Goal: Task Accomplishment & Management: Use online tool/utility

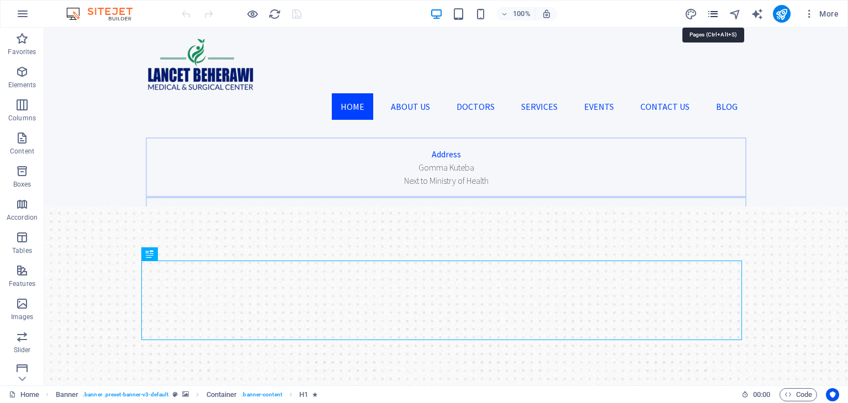
click at [712, 14] on icon "pages" at bounding box center [712, 14] width 13 height 13
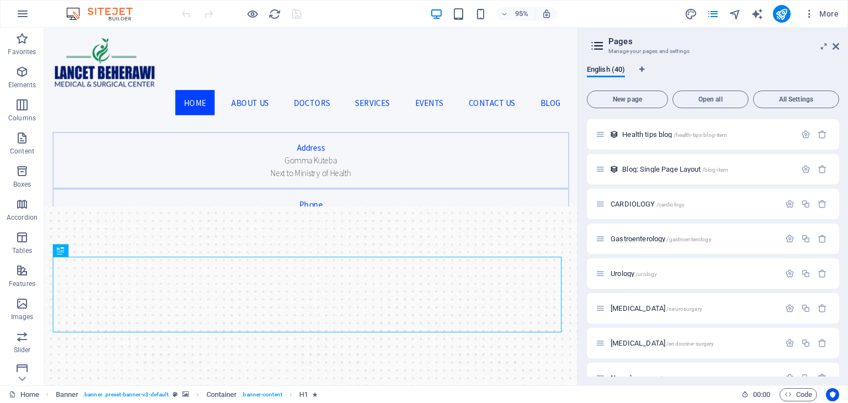
scroll to position [277, 0]
click at [635, 199] on span "CARDIOLOGY /cardiology" at bounding box center [647, 203] width 74 height 8
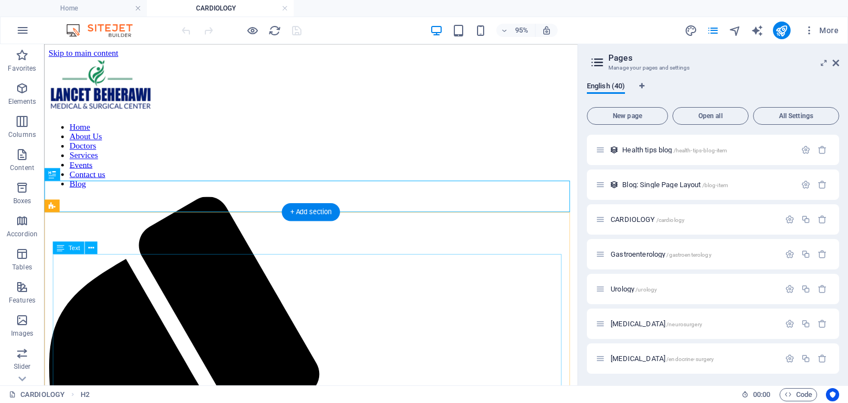
scroll to position [97, 0]
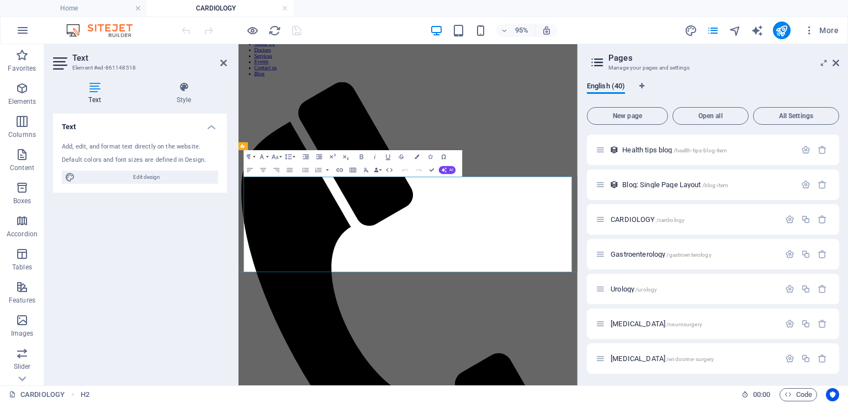
scroll to position [0, 0]
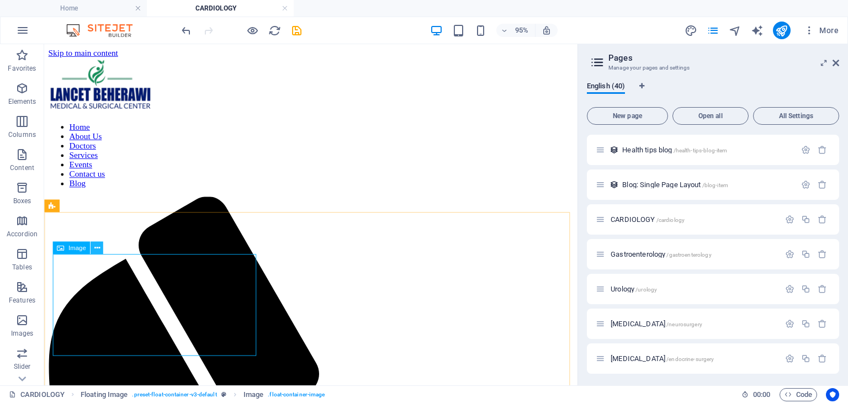
click at [98, 249] on icon at bounding box center [97, 247] width 6 height 11
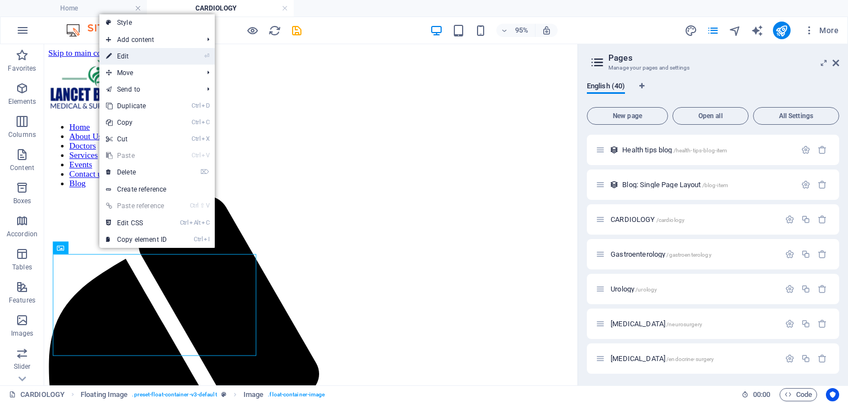
click at [119, 56] on link "⏎ Edit" at bounding box center [136, 56] width 74 height 17
select select "%"
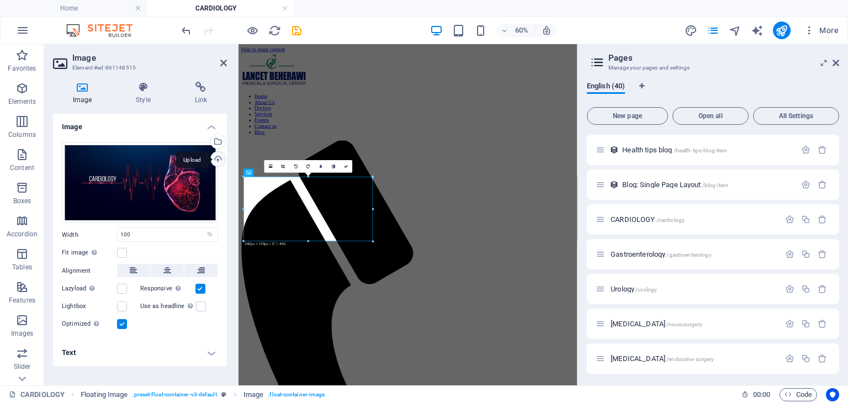
click at [219, 158] on div "Upload" at bounding box center [217, 160] width 17 height 17
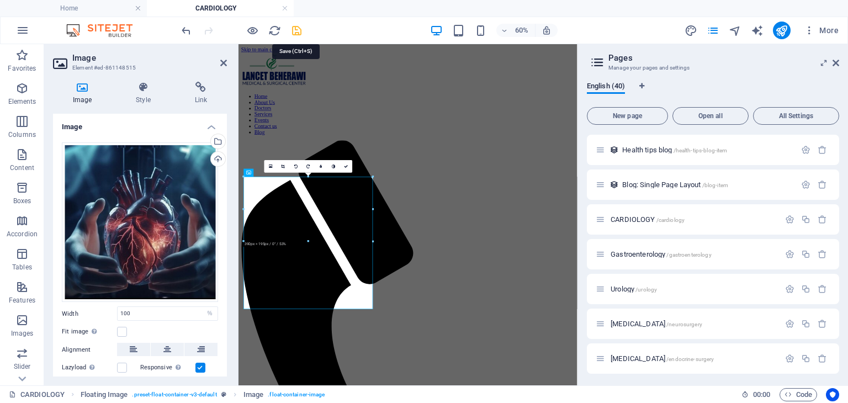
click at [296, 26] on icon "save" at bounding box center [296, 30] width 13 height 13
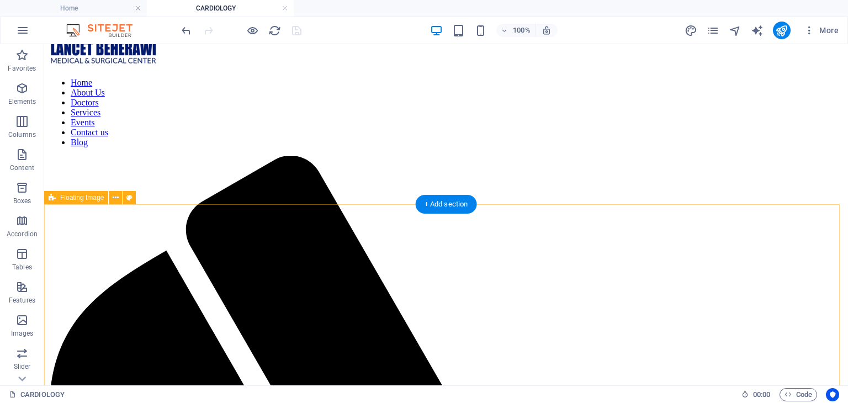
scroll to position [2, 0]
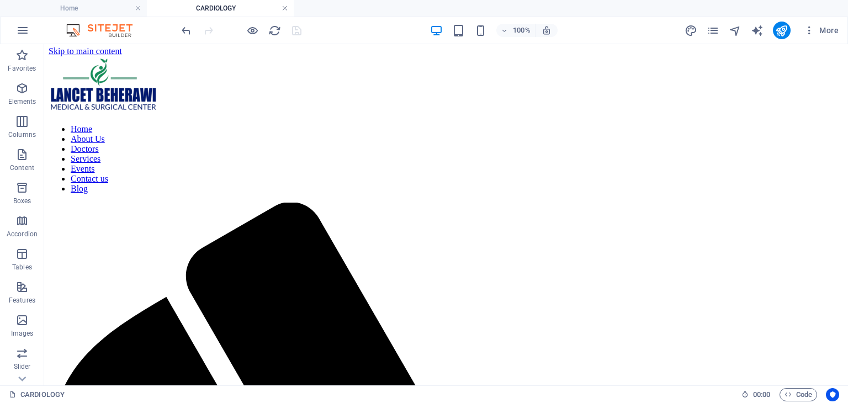
click at [283, 8] on link at bounding box center [284, 8] width 7 height 10
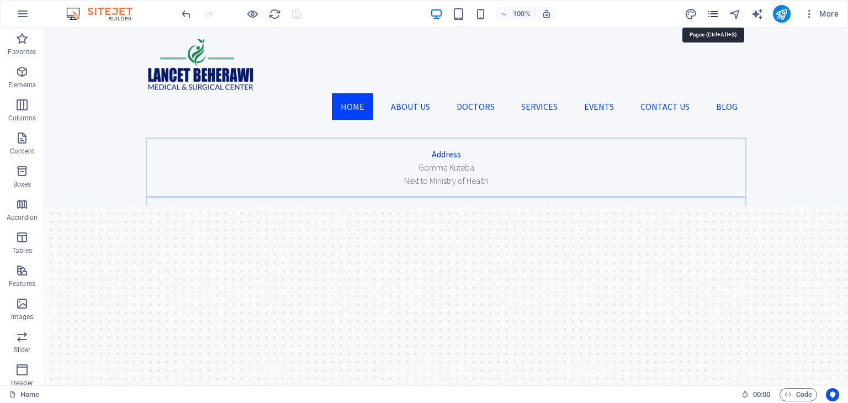
click at [709, 14] on icon "pages" at bounding box center [712, 14] width 13 height 13
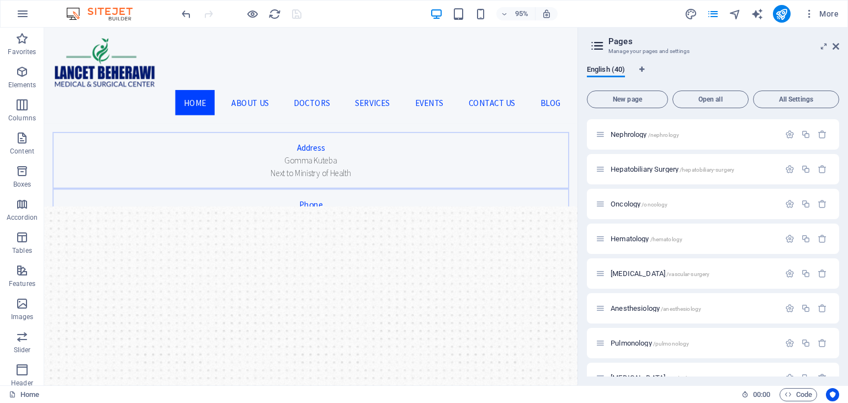
scroll to position [554, 0]
click at [636, 237] on span "Hematology /hematology" at bounding box center [646, 239] width 72 height 8
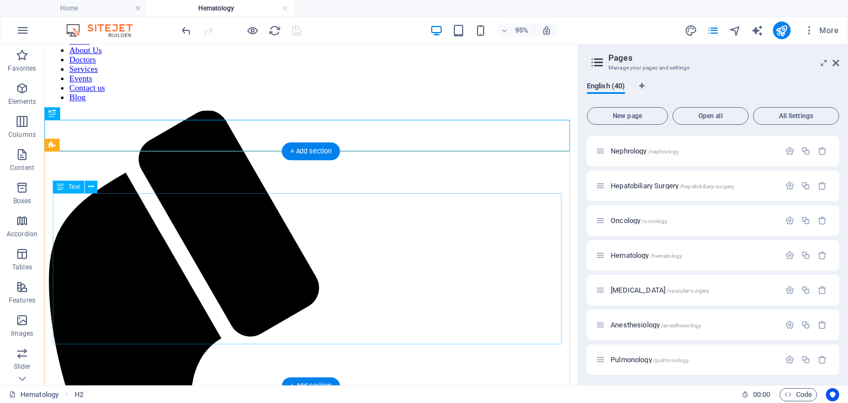
scroll to position [91, 0]
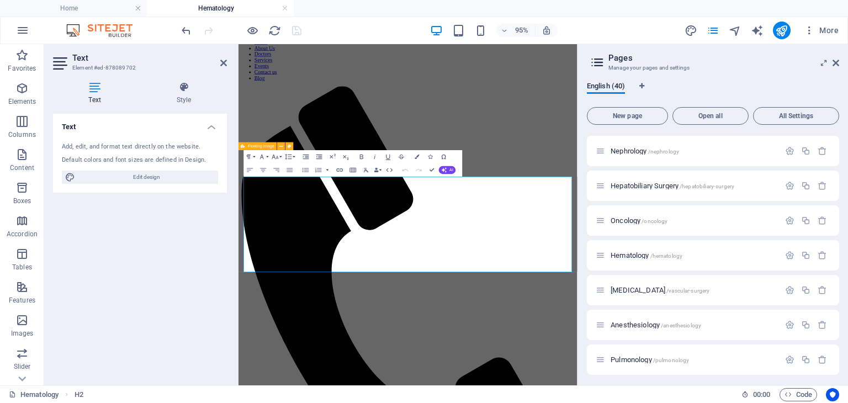
scroll to position [0, 0]
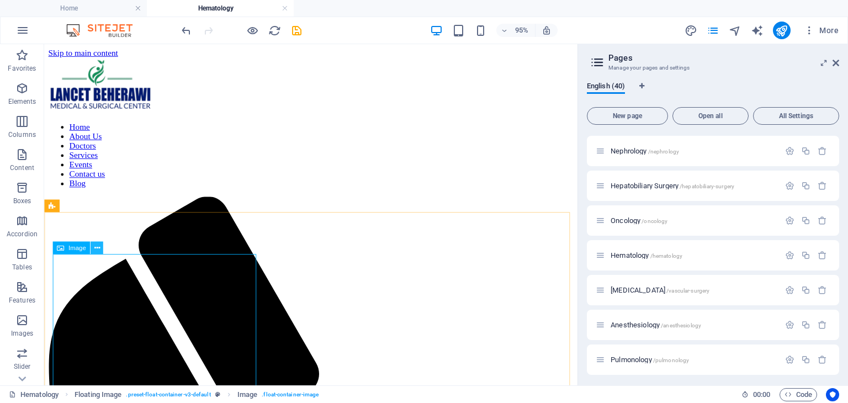
click at [95, 249] on icon at bounding box center [97, 247] width 6 height 11
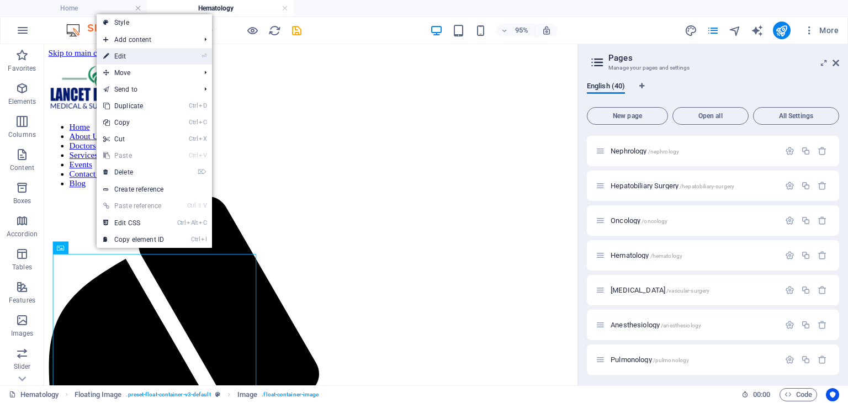
click at [128, 56] on link "⏎ Edit" at bounding box center [134, 56] width 74 height 17
select select "px"
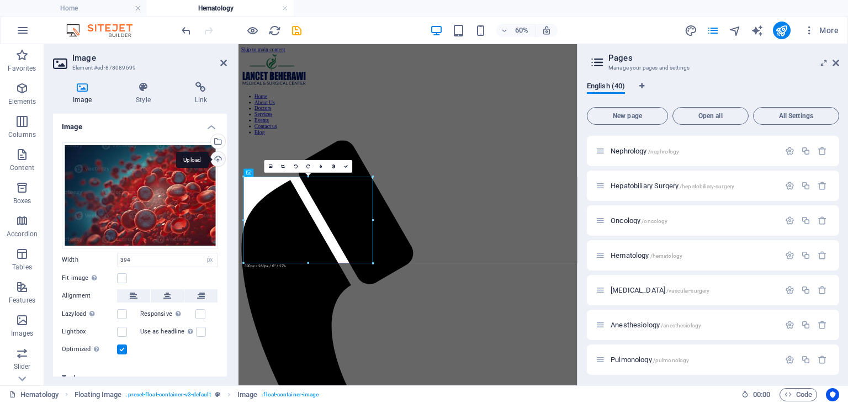
click at [217, 161] on div "Upload" at bounding box center [217, 160] width 17 height 17
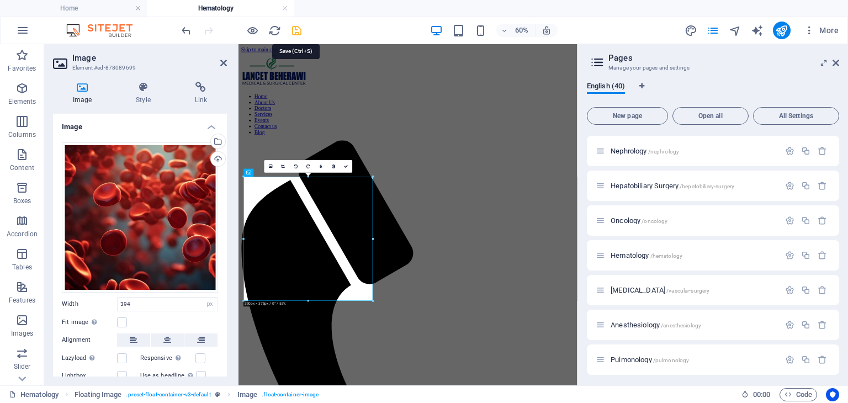
click at [298, 27] on icon "save" at bounding box center [296, 30] width 13 height 13
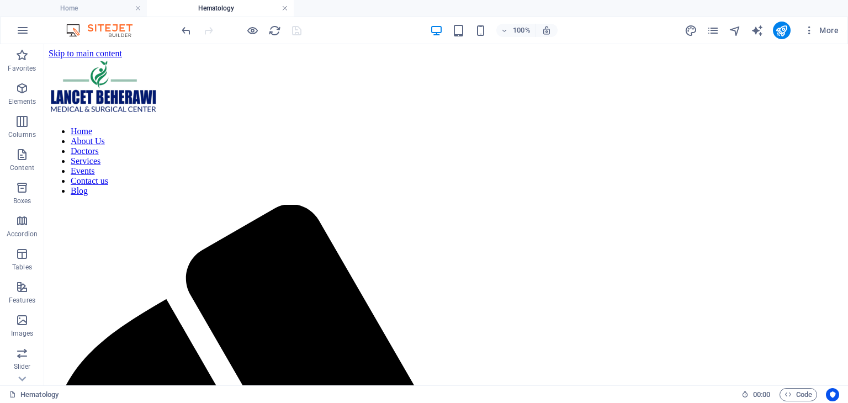
click at [285, 9] on link at bounding box center [284, 8] width 7 height 10
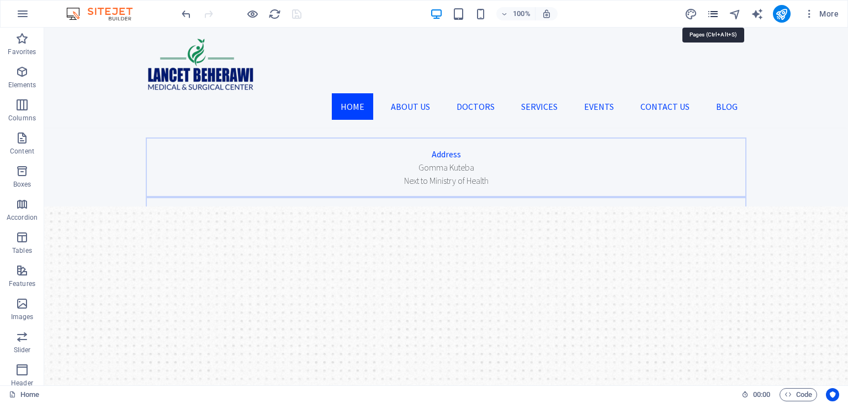
click at [715, 15] on icon "pages" at bounding box center [712, 14] width 13 height 13
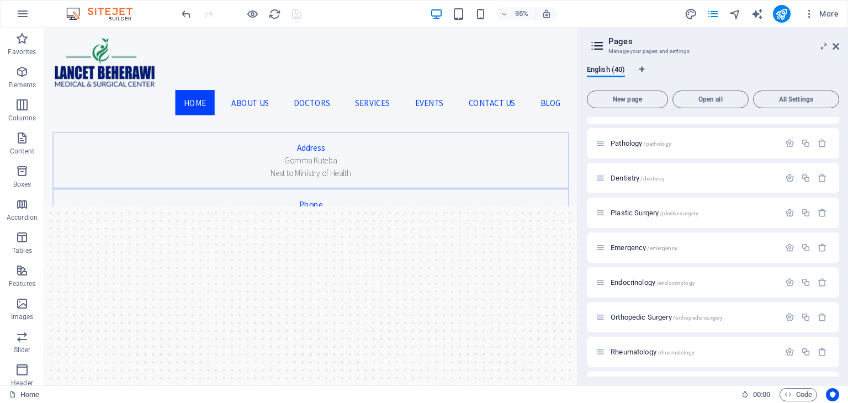
scroll to position [1021, 0]
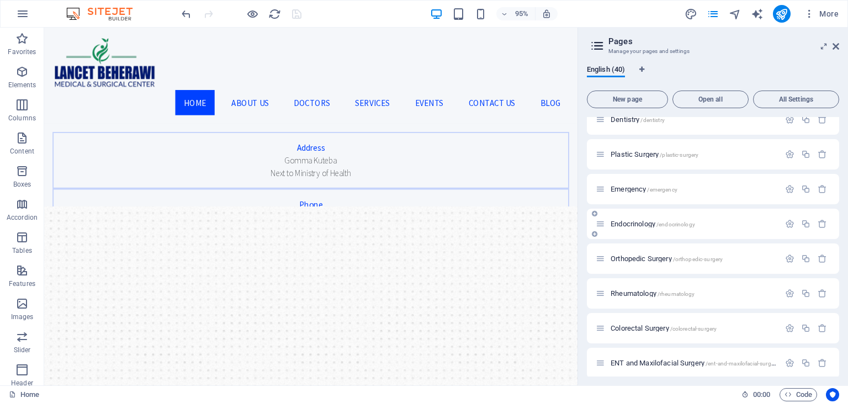
click at [629, 226] on span "Endocrinology /endocrinology" at bounding box center [652, 224] width 84 height 8
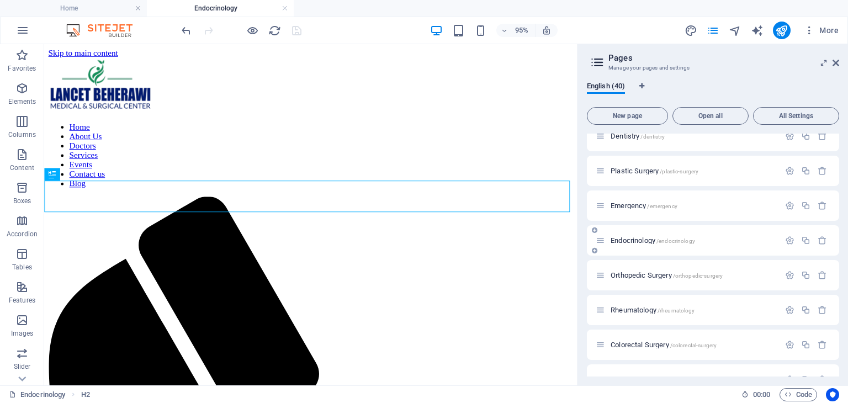
scroll to position [0, 0]
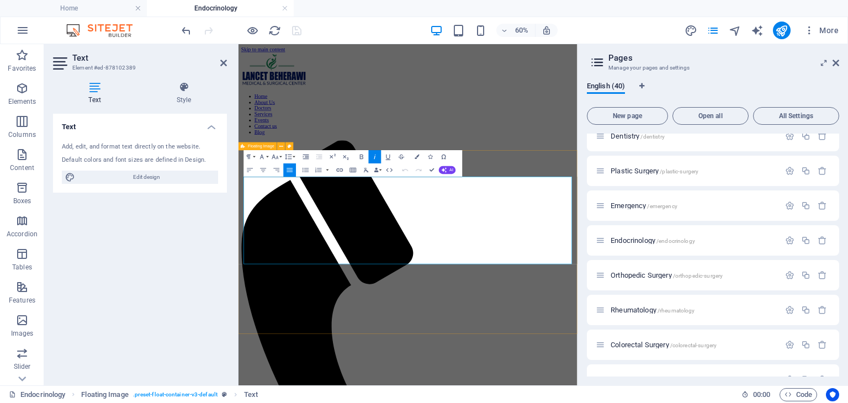
scroll to position [12523, 1]
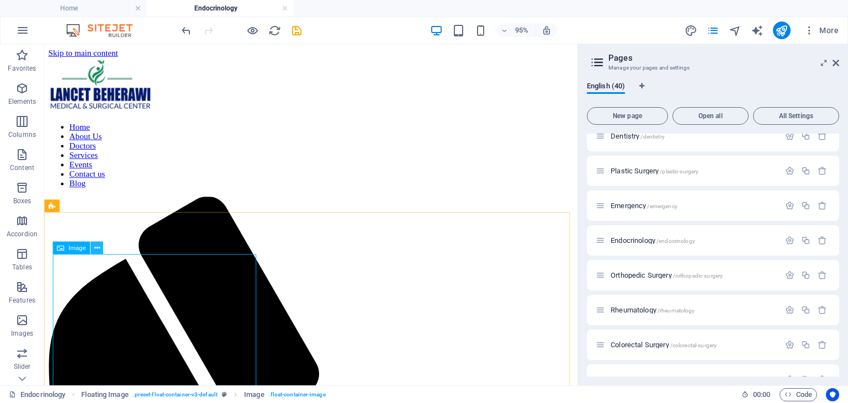
click at [95, 248] on icon at bounding box center [97, 247] width 6 height 11
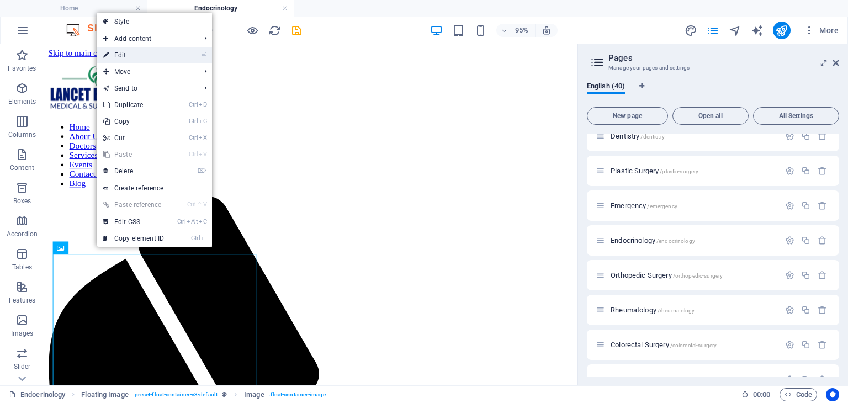
click at [132, 53] on link "⏎ Edit" at bounding box center [134, 55] width 74 height 17
select select "px"
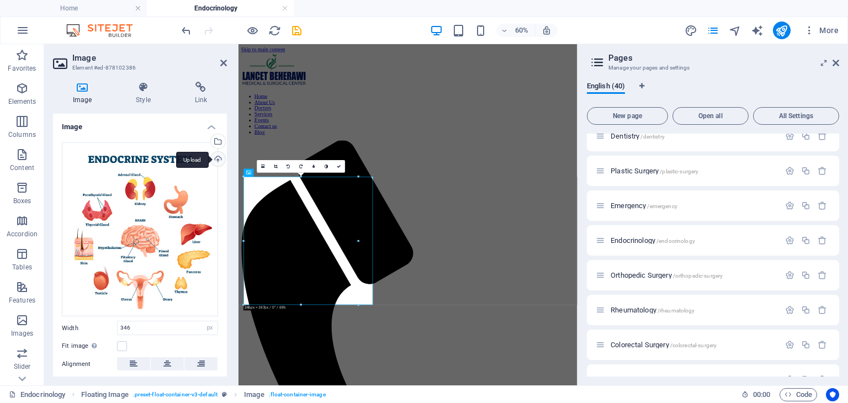
click at [216, 157] on div "Upload" at bounding box center [217, 160] width 17 height 17
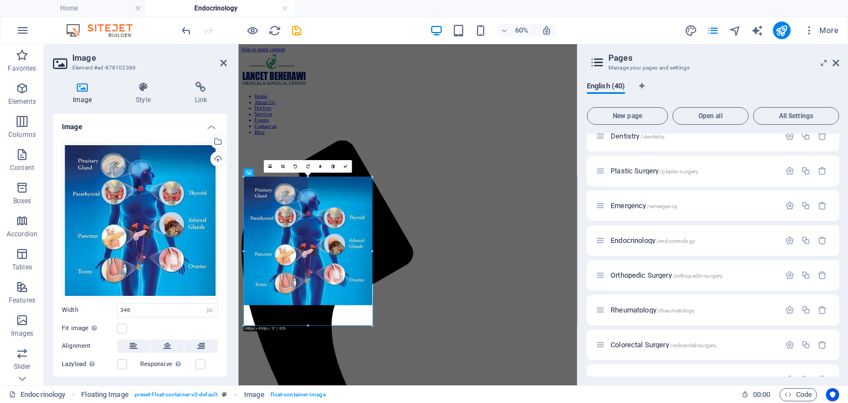
drag, startPoint x: 358, startPoint y: 290, endPoint x: 237, endPoint y: 380, distance: 150.6
type input "388"
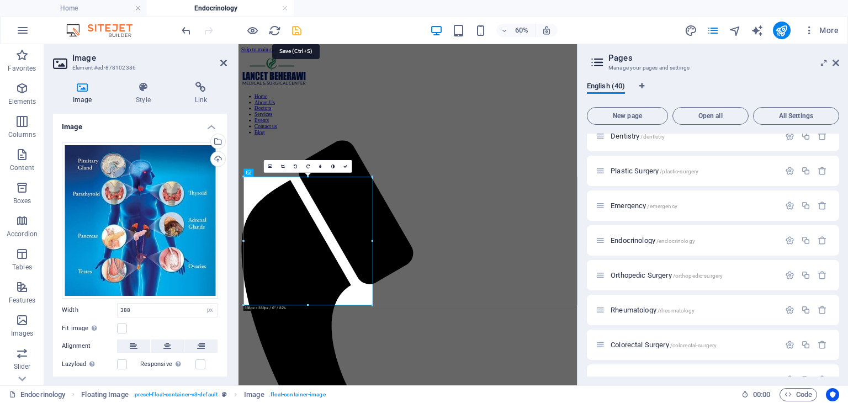
click at [298, 36] on icon "save" at bounding box center [296, 30] width 13 height 13
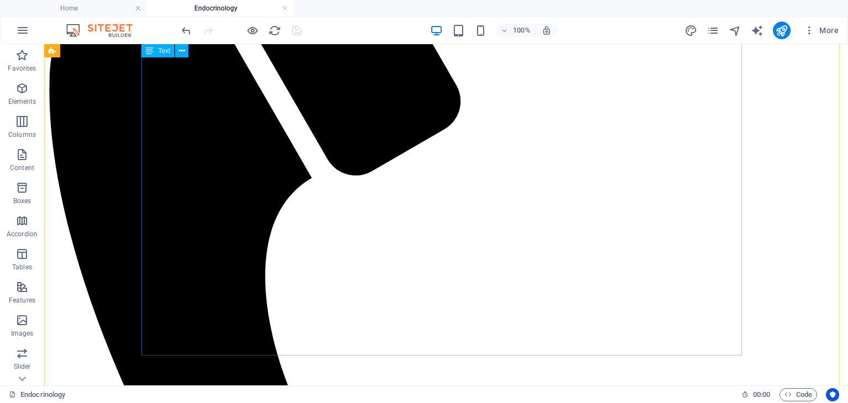
scroll to position [420, 0]
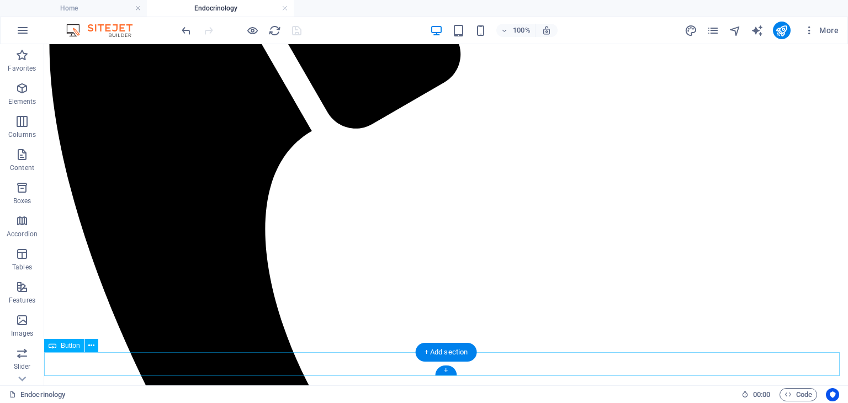
click at [94, 347] on icon at bounding box center [91, 346] width 6 height 12
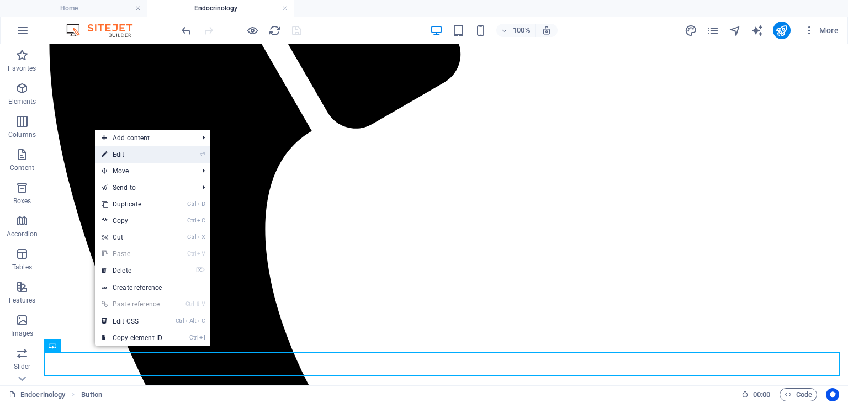
click at [120, 151] on link "⏎ Edit" at bounding box center [132, 154] width 74 height 17
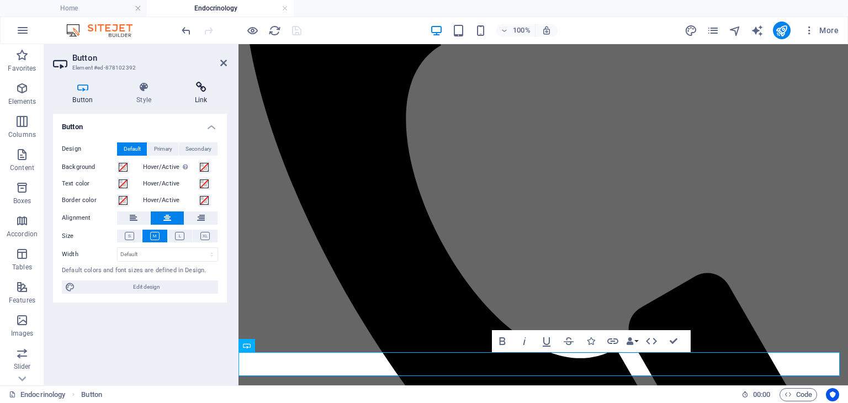
click at [201, 95] on h4 "Link" at bounding box center [201, 93] width 52 height 23
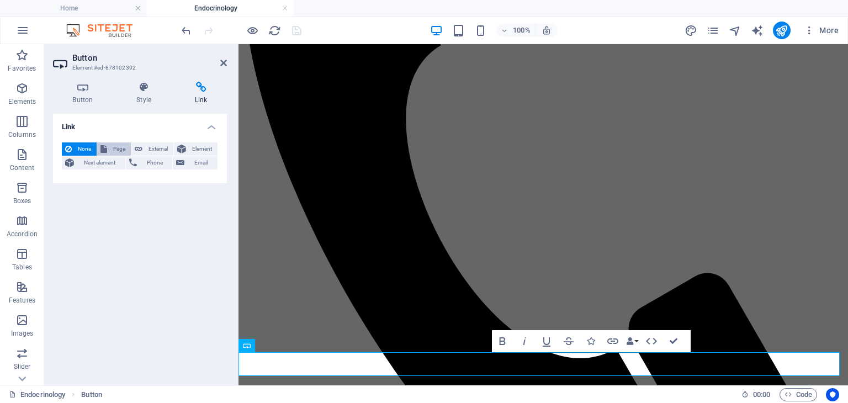
click at [123, 150] on span "Page" at bounding box center [118, 148] width 17 height 13
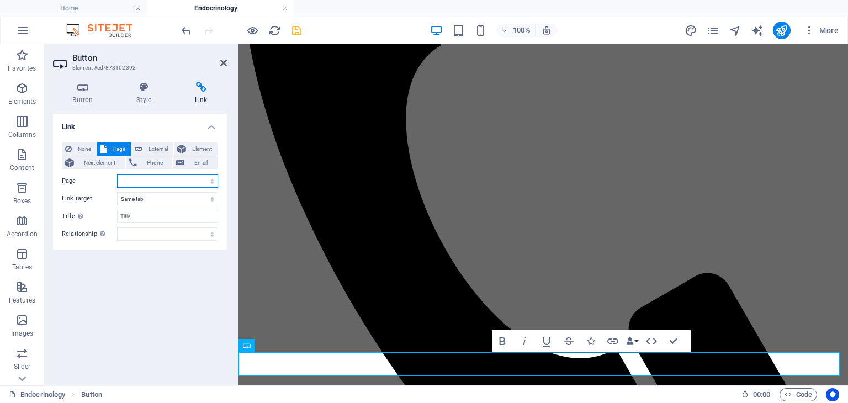
click at [213, 183] on select "Home Our Practice Doctors Services Appointments Legal Notice Privacy Blog CARDI…" at bounding box center [167, 180] width 101 height 13
select select "4"
click at [117, 174] on select "Home Our Practice Doctors Services Appointments Legal Notice Privacy Blog CARDI…" at bounding box center [167, 180] width 101 height 13
click at [294, 29] on icon "save" at bounding box center [296, 30] width 13 height 13
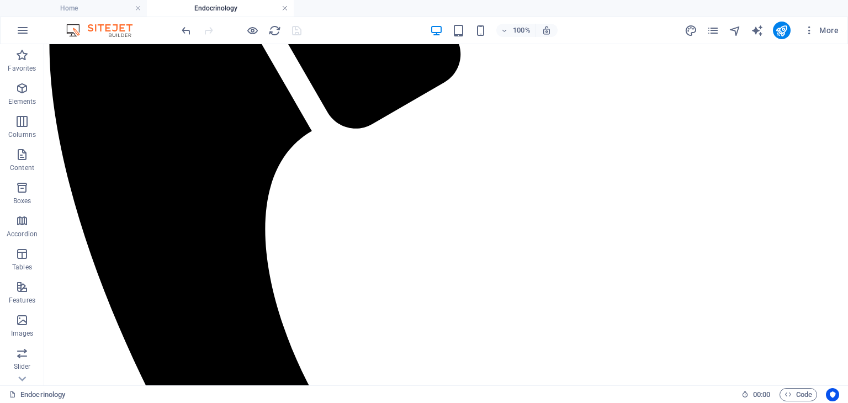
click at [285, 9] on link at bounding box center [284, 8] width 7 height 10
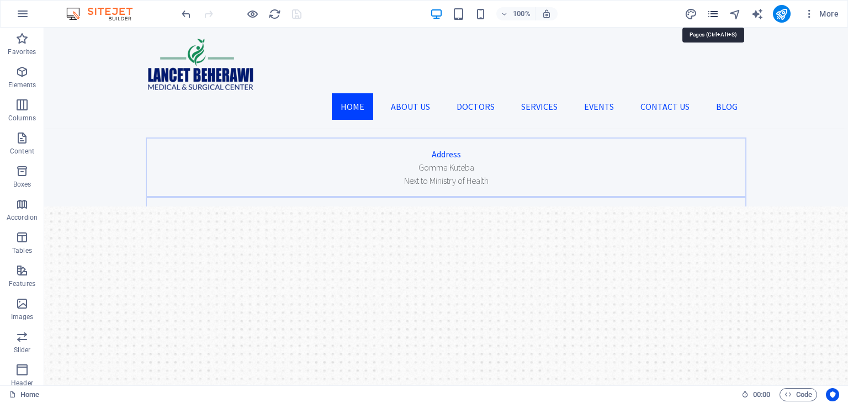
click at [714, 13] on icon "pages" at bounding box center [712, 14] width 13 height 13
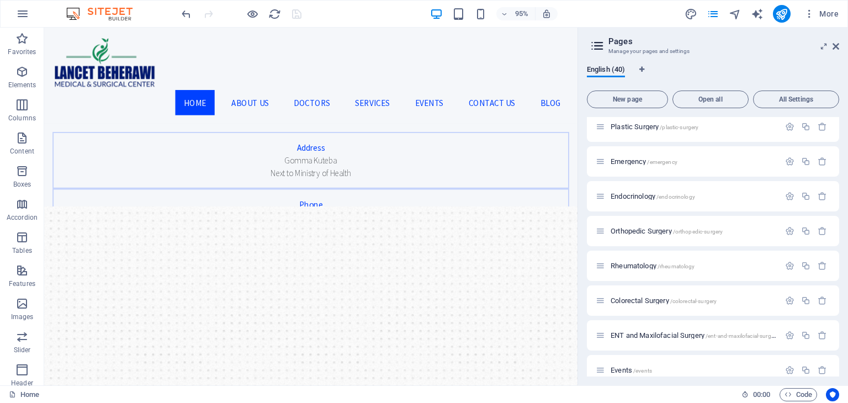
scroll to position [1050, 0]
click at [639, 262] on span "Rheumatology /rheumatology" at bounding box center [652, 264] width 84 height 8
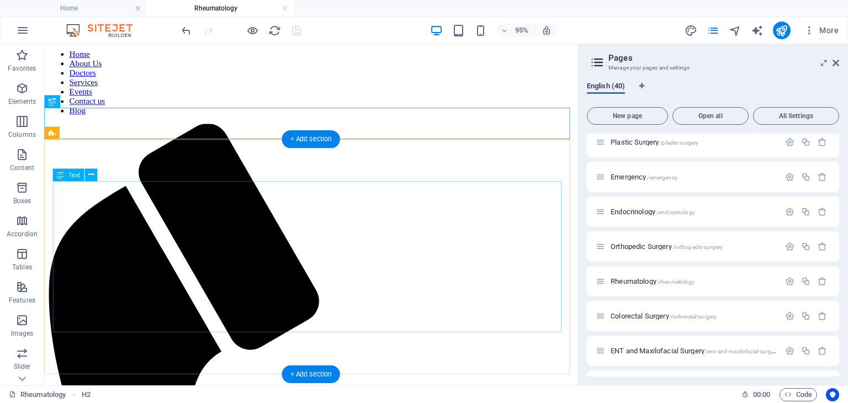
scroll to position [77, 0]
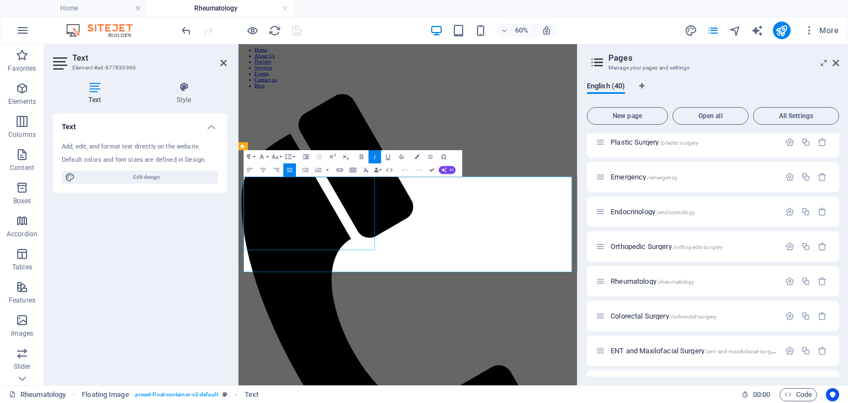
scroll to position [0, 0]
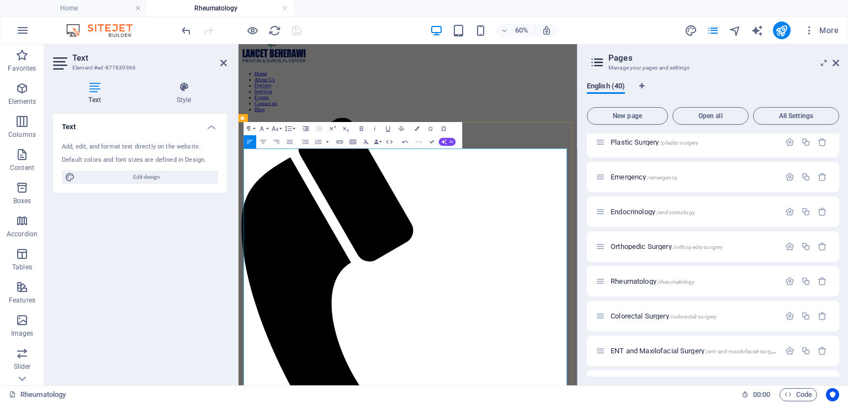
scroll to position [2, 0]
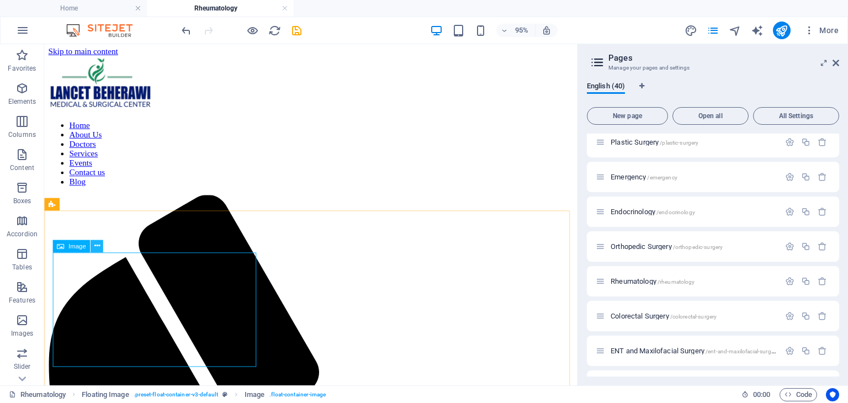
click at [100, 249] on button at bounding box center [97, 246] width 13 height 13
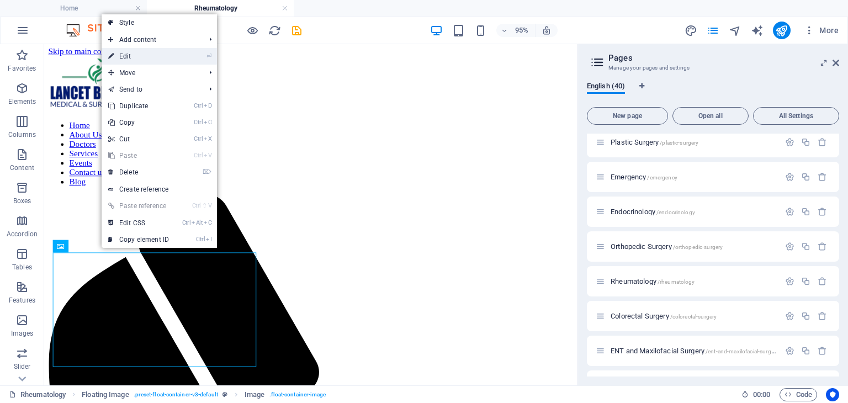
click at [132, 54] on link "⏎ Edit" at bounding box center [139, 56] width 74 height 17
select select "px"
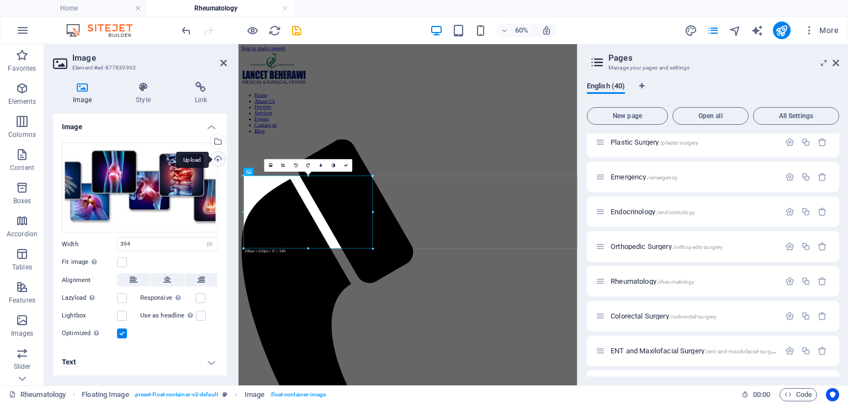
click at [219, 159] on div "Upload" at bounding box center [217, 160] width 17 height 17
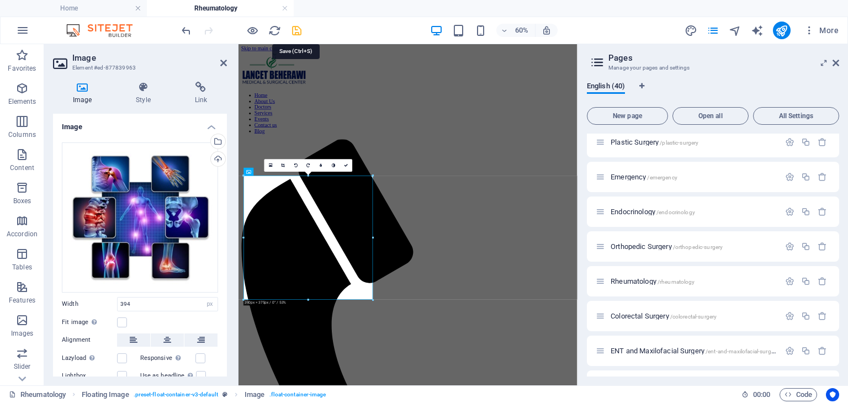
click at [294, 31] on icon "save" at bounding box center [296, 30] width 13 height 13
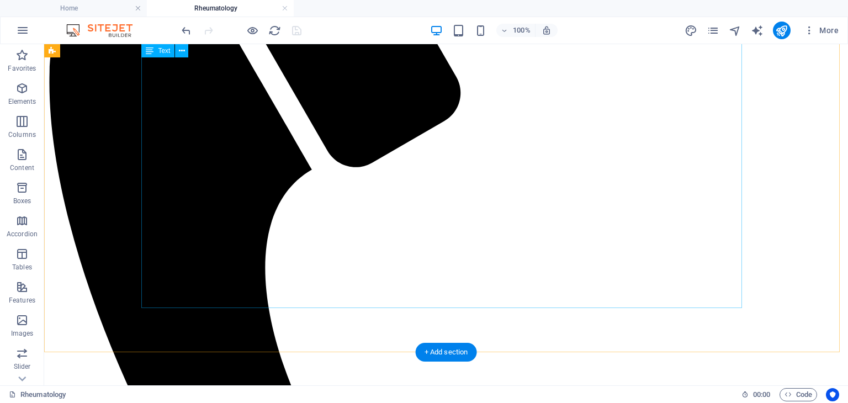
scroll to position [407, 0]
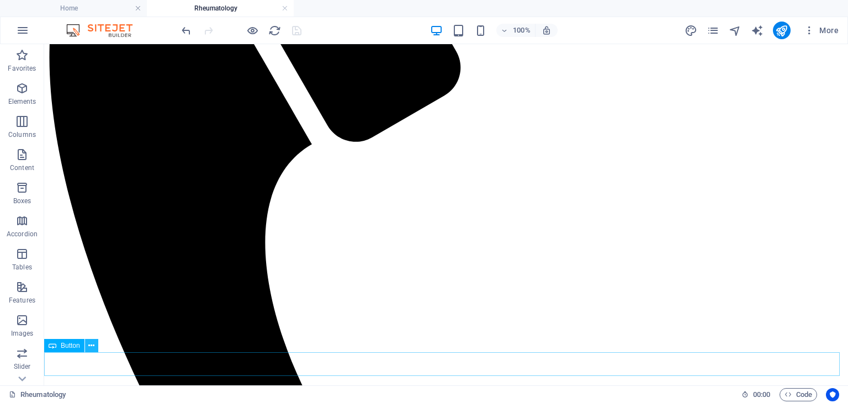
click at [91, 345] on icon at bounding box center [91, 346] width 6 height 12
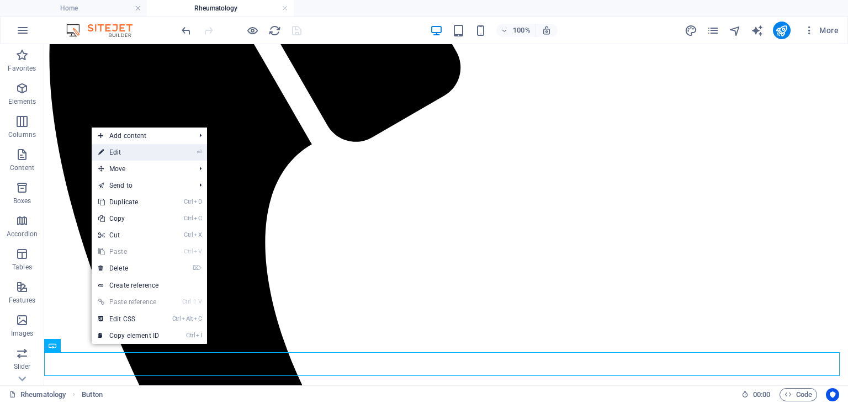
click at [109, 153] on link "⏎ Edit" at bounding box center [129, 152] width 74 height 17
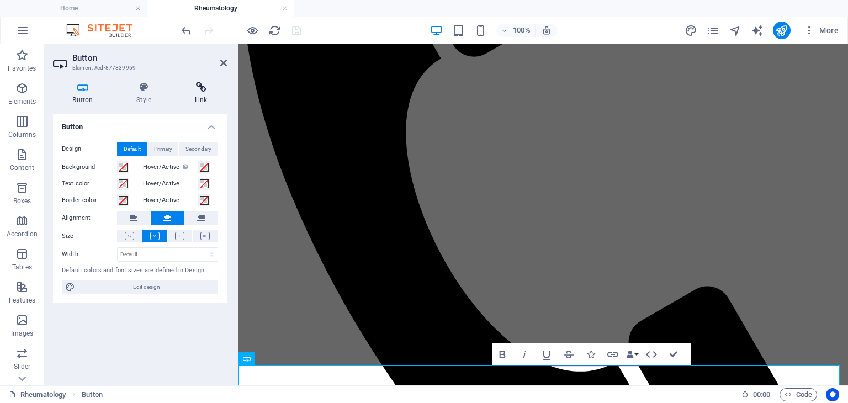
click at [203, 100] on h4 "Link" at bounding box center [201, 93] width 52 height 23
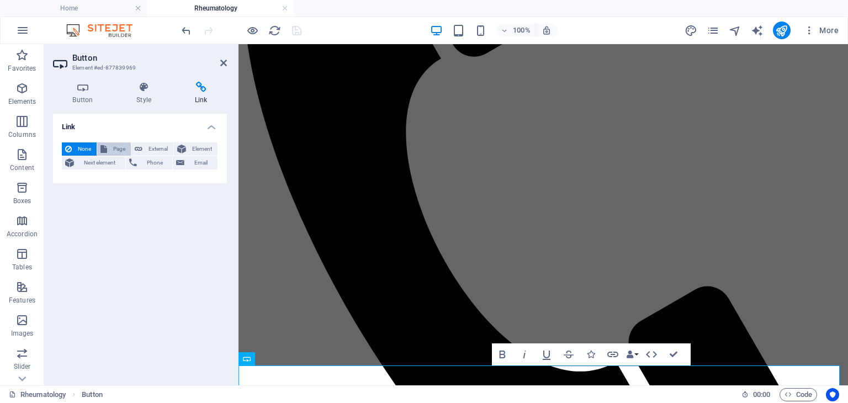
click at [124, 148] on span "Page" at bounding box center [118, 148] width 17 height 13
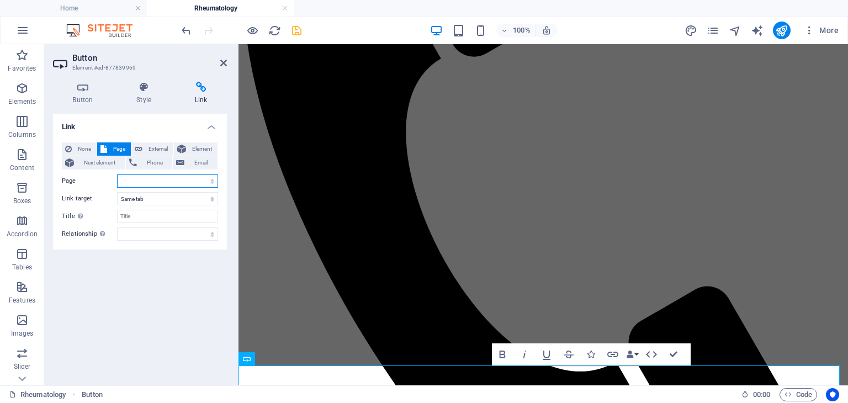
click at [214, 184] on select "Home Our Practice Doctors Services Appointments Legal Notice Privacy Blog CARDI…" at bounding box center [167, 180] width 101 height 13
select select "4"
click at [117, 174] on select "Home Our Practice Doctors Services Appointments Legal Notice Privacy Blog CARDI…" at bounding box center [167, 180] width 101 height 13
click at [295, 29] on icon "save" at bounding box center [296, 30] width 13 height 13
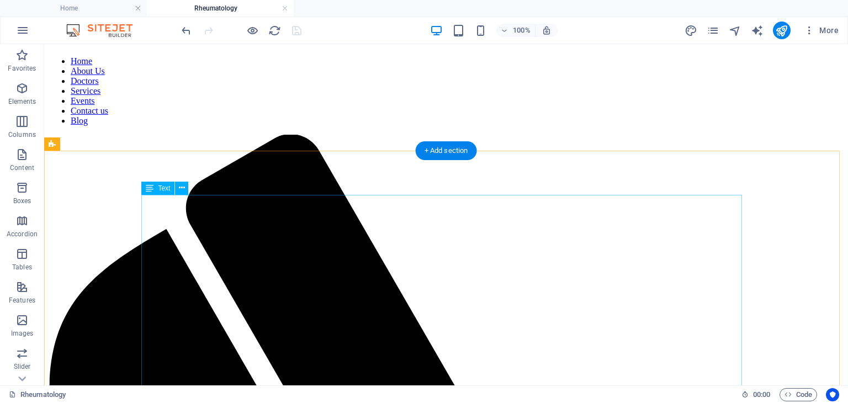
scroll to position [0, 0]
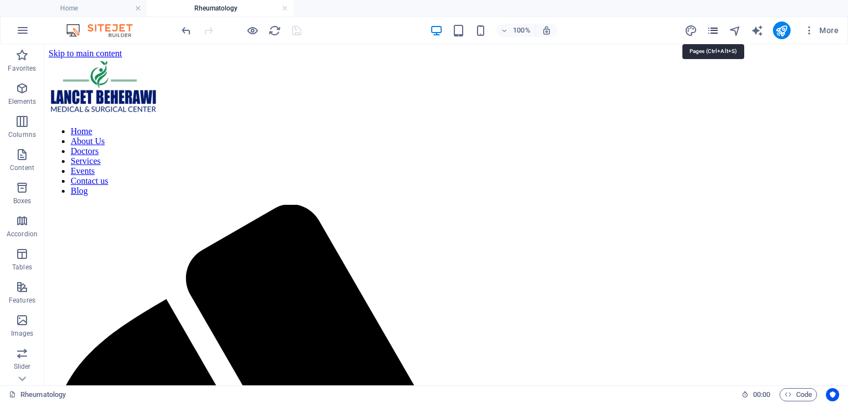
click at [711, 35] on icon "pages" at bounding box center [712, 30] width 13 height 13
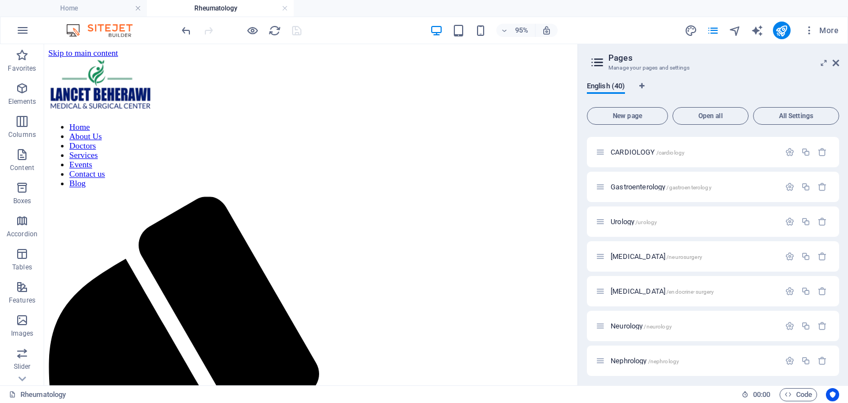
scroll to position [386, 0]
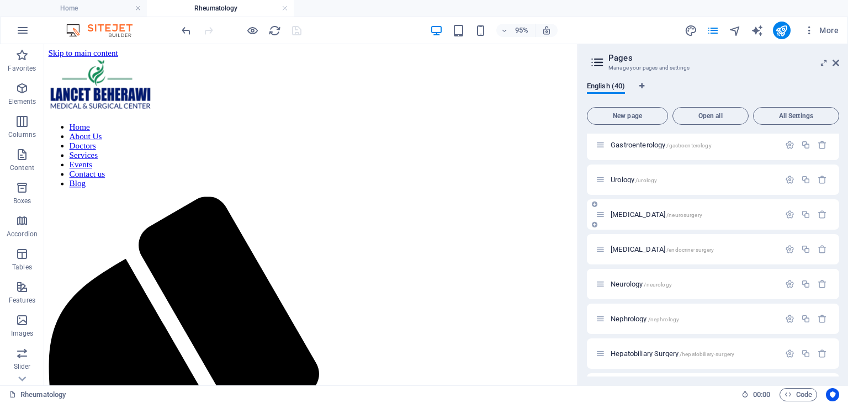
click at [618, 212] on span "[MEDICAL_DATA] /neurosurgery" at bounding box center [656, 214] width 92 height 8
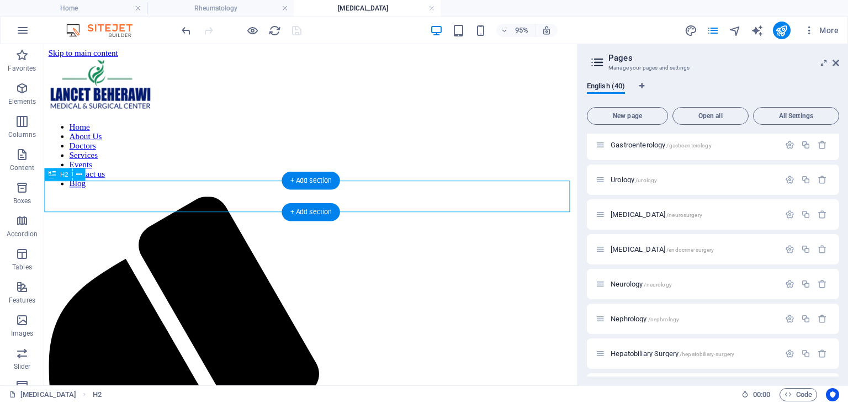
scroll to position [0, 0]
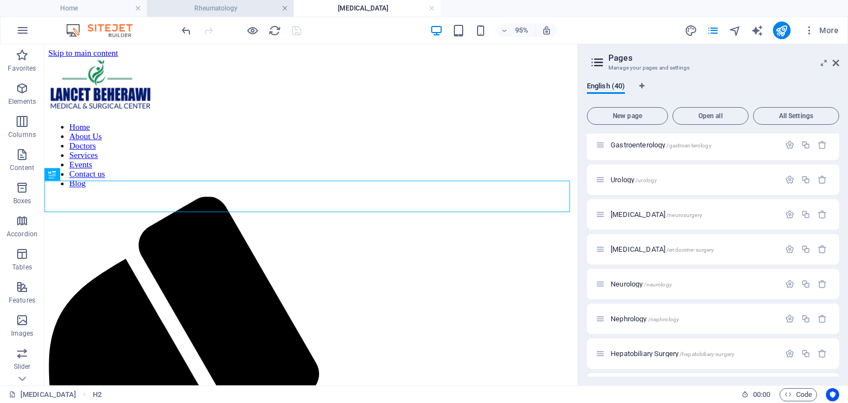
click at [285, 10] on link at bounding box center [284, 8] width 7 height 10
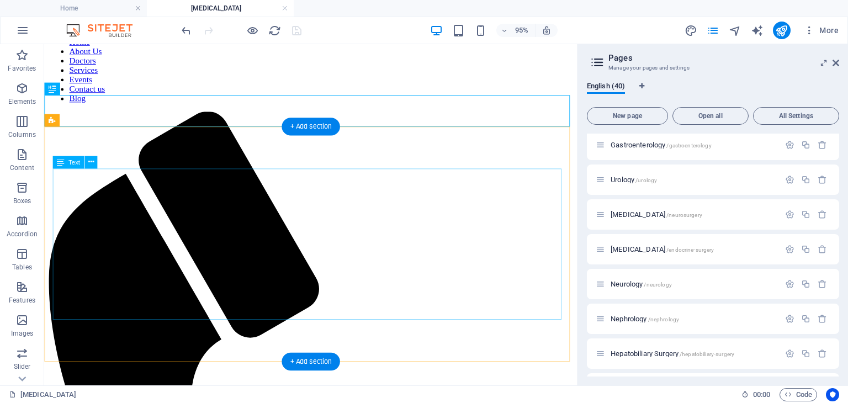
scroll to position [91, 0]
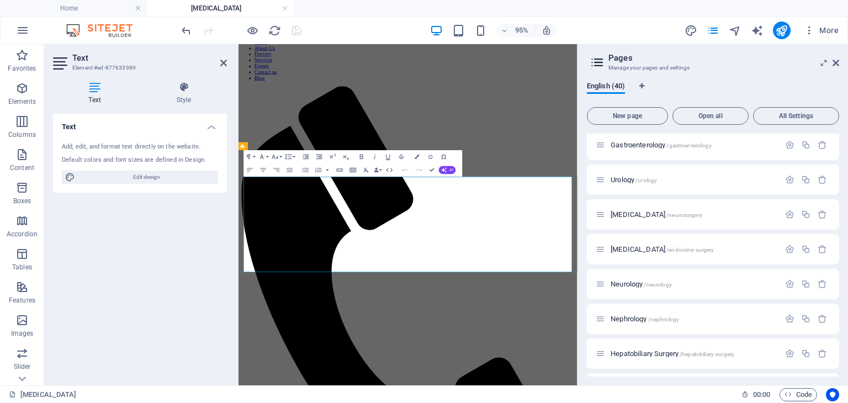
scroll to position [0, 0]
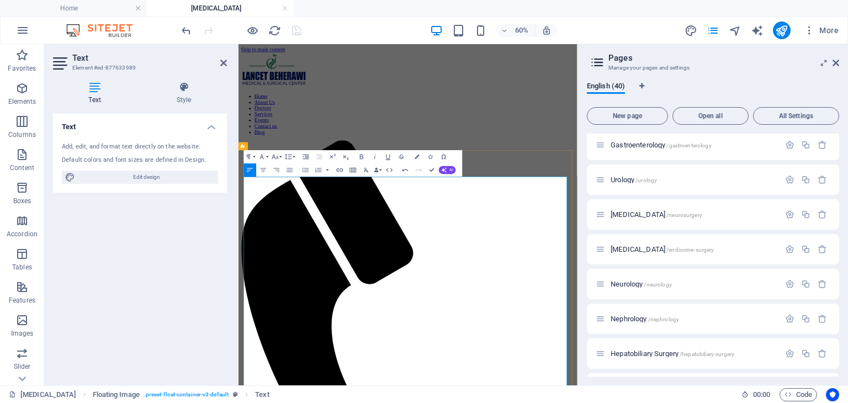
scroll to position [17171, 1]
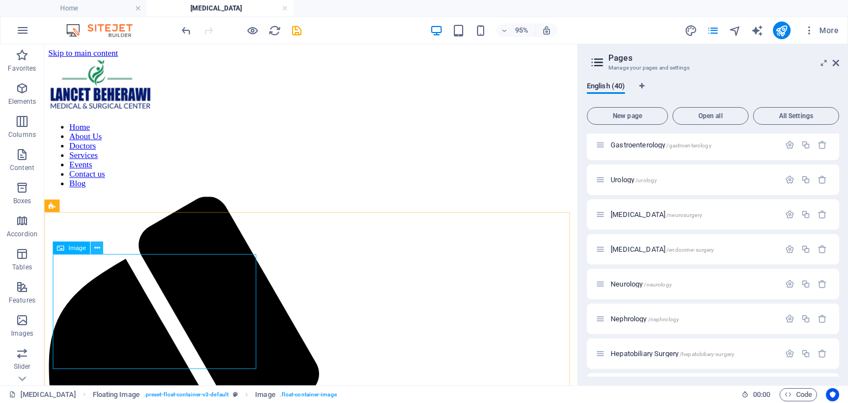
click at [98, 249] on icon at bounding box center [97, 247] width 6 height 11
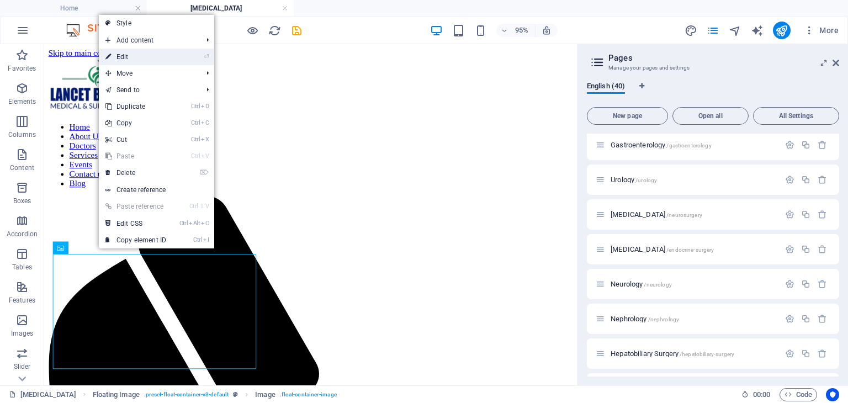
click at [131, 56] on link "⏎ Edit" at bounding box center [136, 57] width 74 height 17
select select "%"
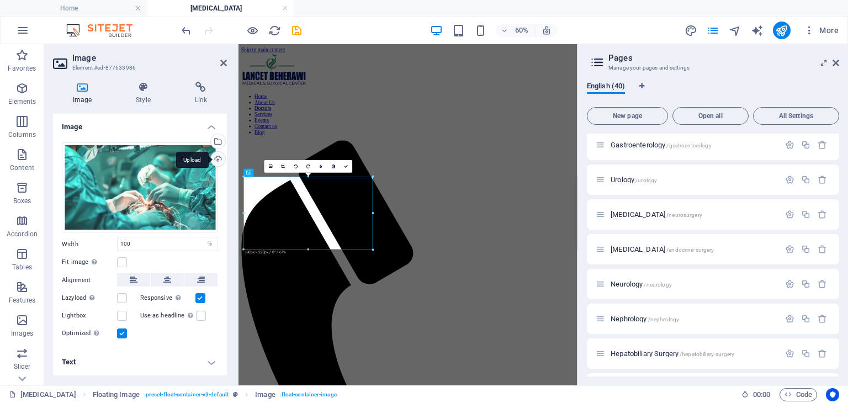
click at [219, 158] on div "Upload" at bounding box center [217, 160] width 17 height 17
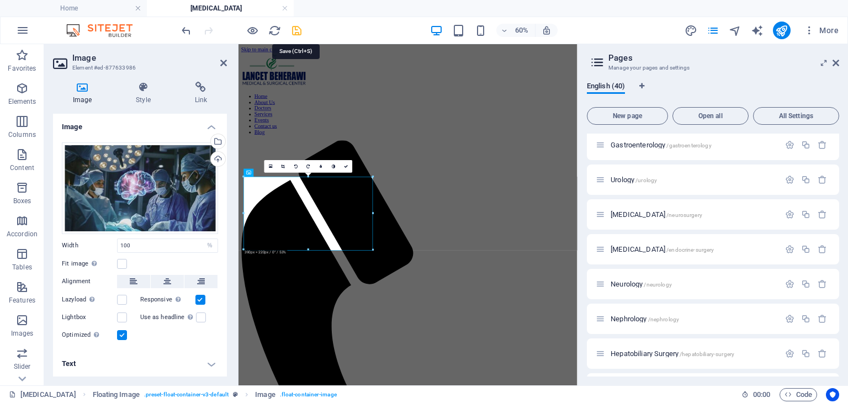
click at [301, 29] on icon "save" at bounding box center [296, 30] width 13 height 13
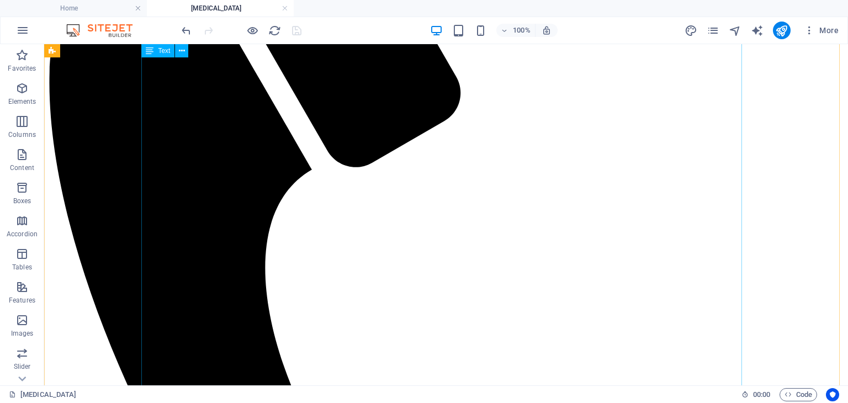
scroll to position [460, 0]
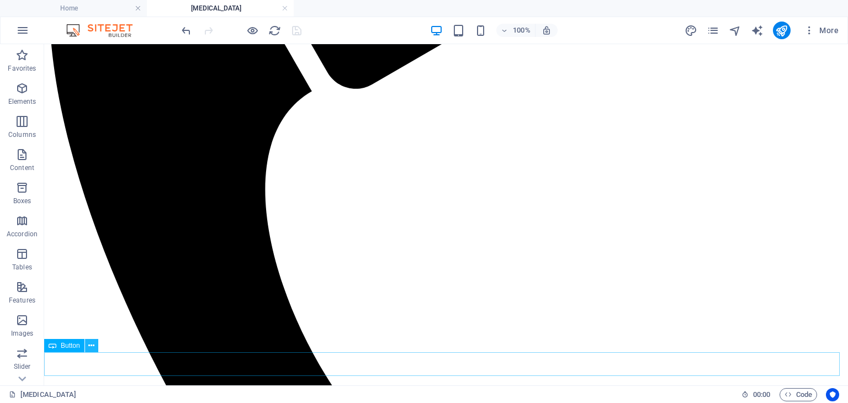
click at [91, 349] on icon at bounding box center [91, 346] width 6 height 12
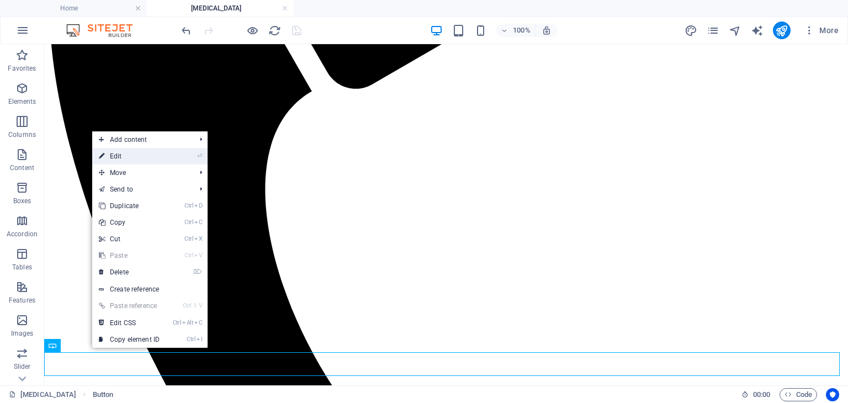
click at [110, 156] on link "⏎ Edit" at bounding box center [129, 156] width 74 height 17
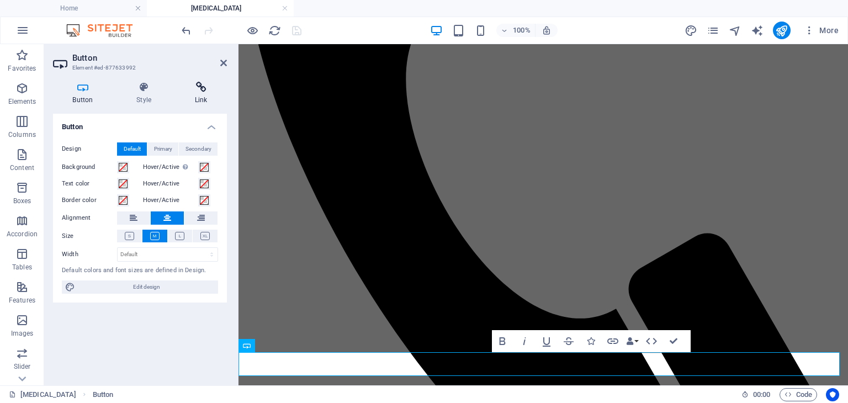
click at [196, 99] on h4 "Link" at bounding box center [201, 93] width 52 height 23
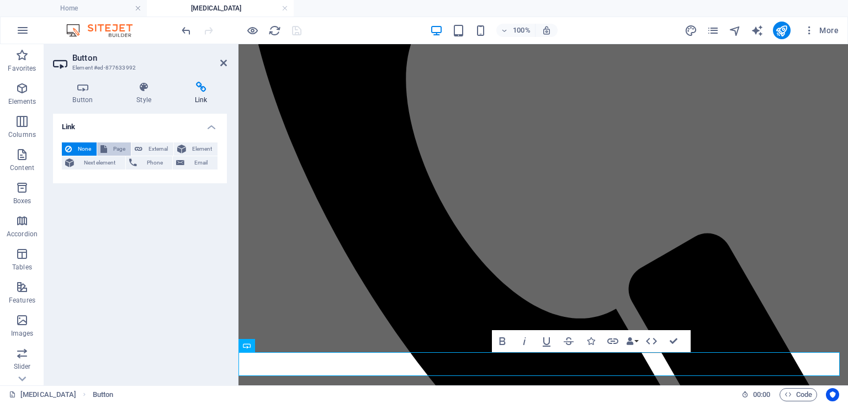
click at [113, 145] on span "Page" at bounding box center [118, 148] width 17 height 13
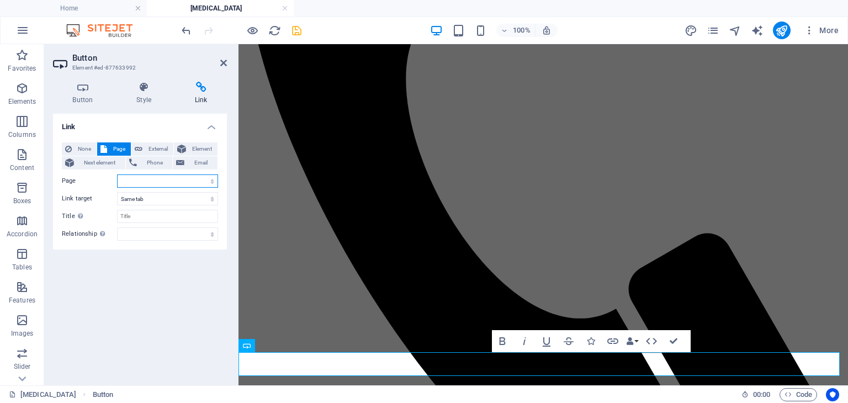
click at [212, 179] on select "Home Our Practice Doctors Services Appointments Legal Notice Privacy Blog CARDI…" at bounding box center [167, 180] width 101 height 13
select select "4"
click at [117, 174] on select "Home Our Practice Doctors Services Appointments Legal Notice Privacy Blog CARDI…" at bounding box center [167, 180] width 101 height 13
click at [295, 30] on icon "save" at bounding box center [296, 30] width 13 height 13
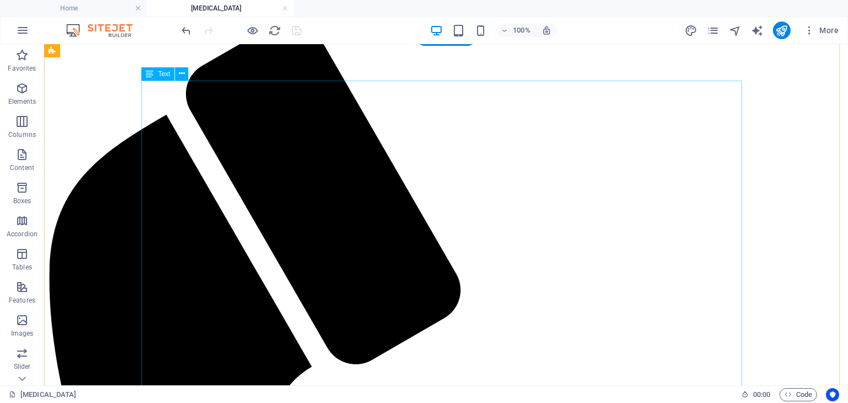
scroll to position [72, 0]
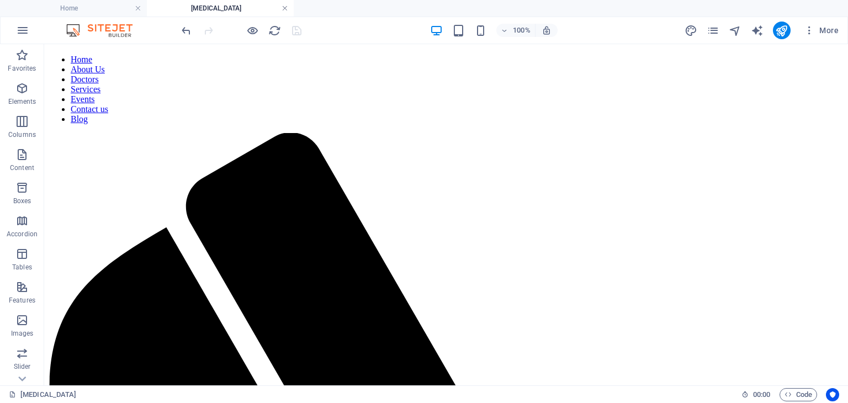
click at [287, 8] on link at bounding box center [284, 8] width 7 height 10
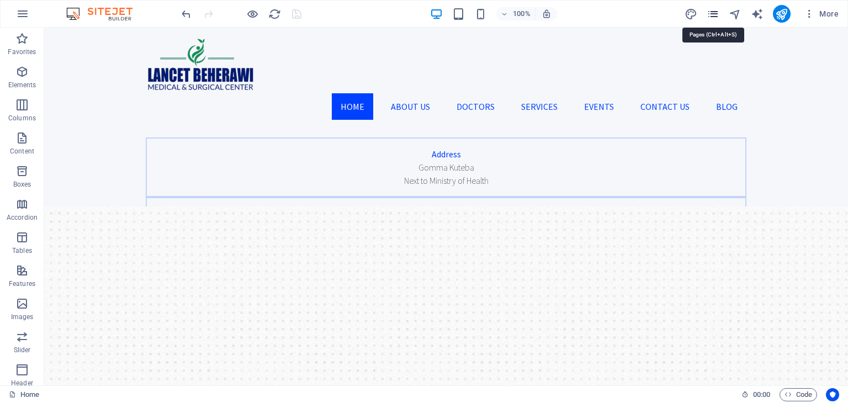
click at [715, 16] on icon "pages" at bounding box center [712, 14] width 13 height 13
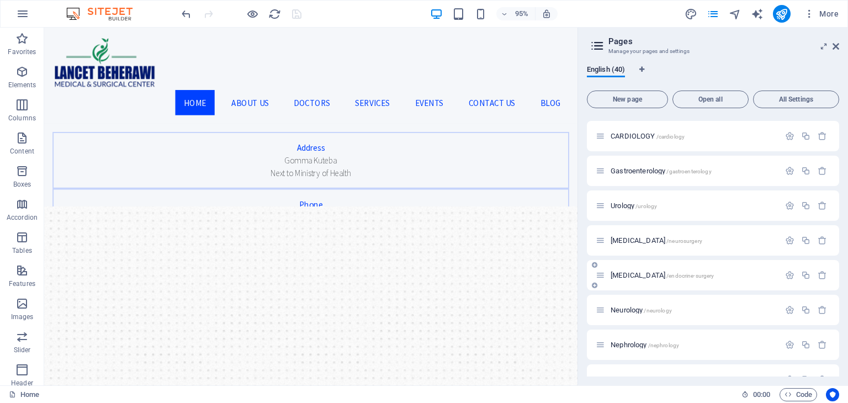
scroll to position [392, 0]
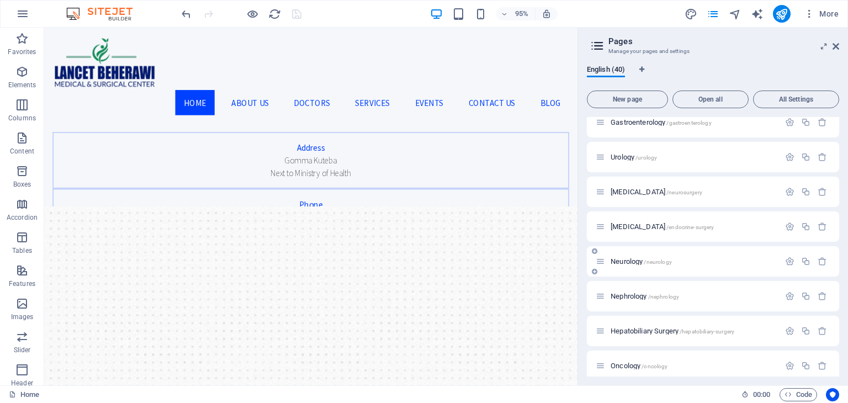
click at [628, 262] on span "Neurology /neurology" at bounding box center [640, 261] width 61 height 8
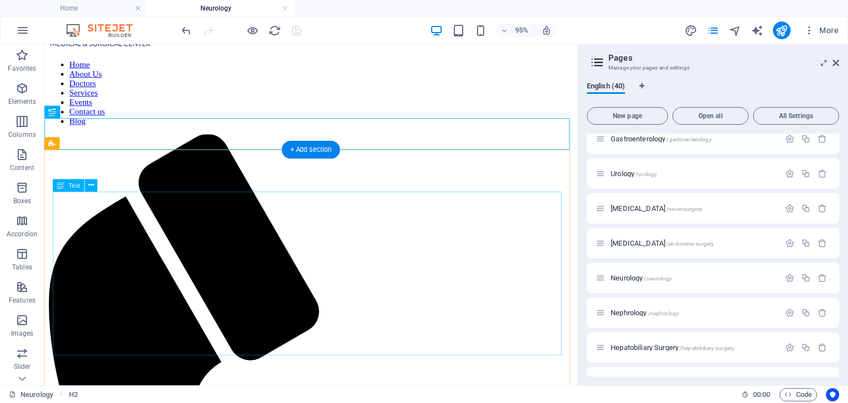
scroll to position [66, 0]
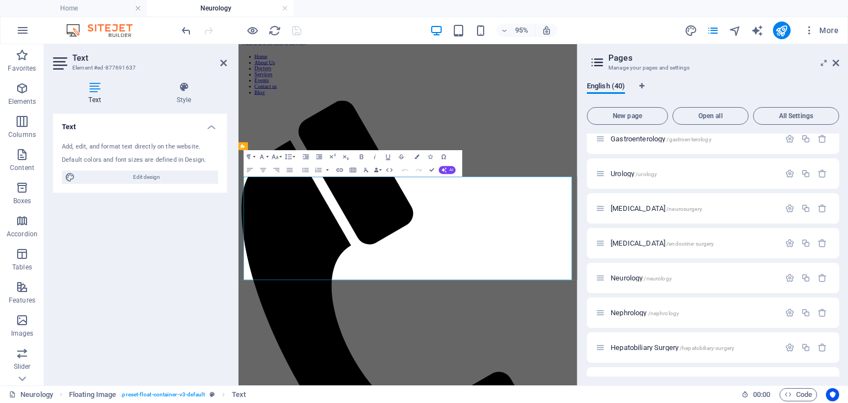
scroll to position [0, 0]
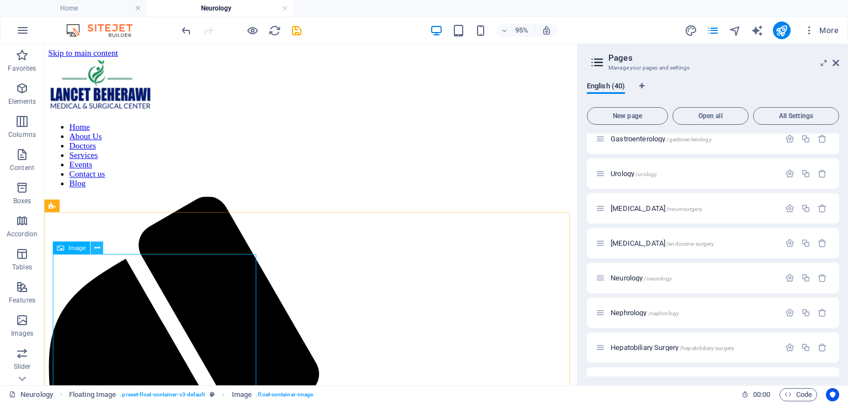
click at [99, 246] on button at bounding box center [97, 247] width 13 height 13
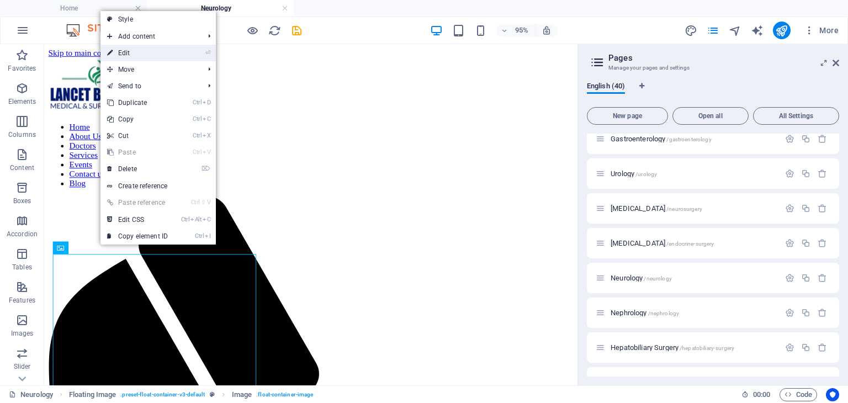
click at [143, 56] on link "⏎ Edit" at bounding box center [137, 53] width 74 height 17
select select "px"
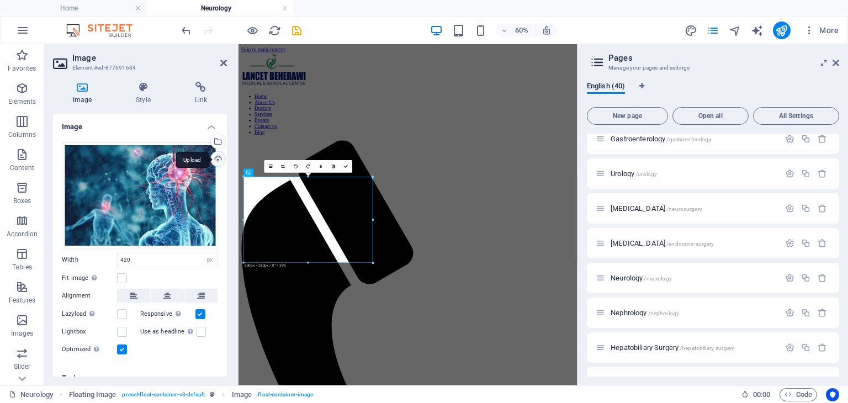
click at [217, 158] on div "Upload" at bounding box center [217, 160] width 17 height 17
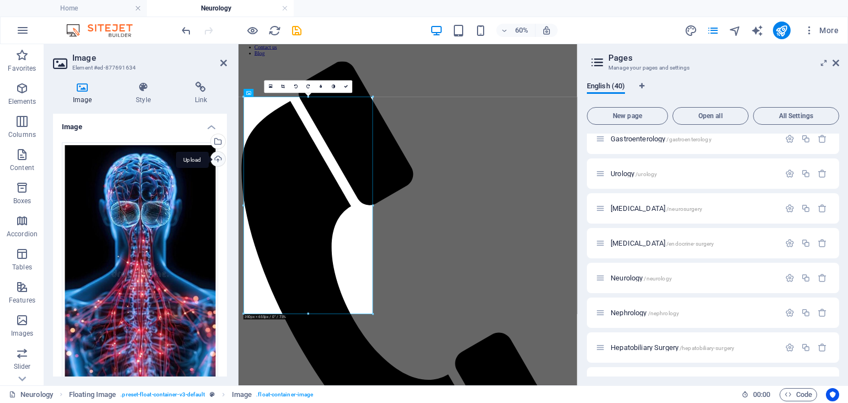
scroll to position [134, 0]
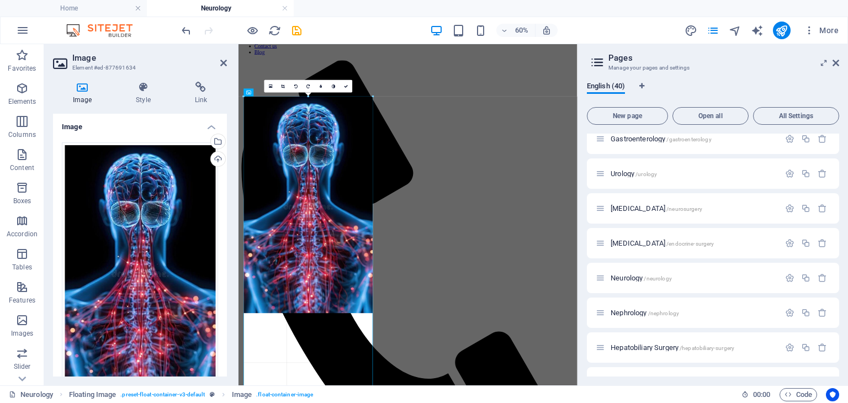
type input "388"
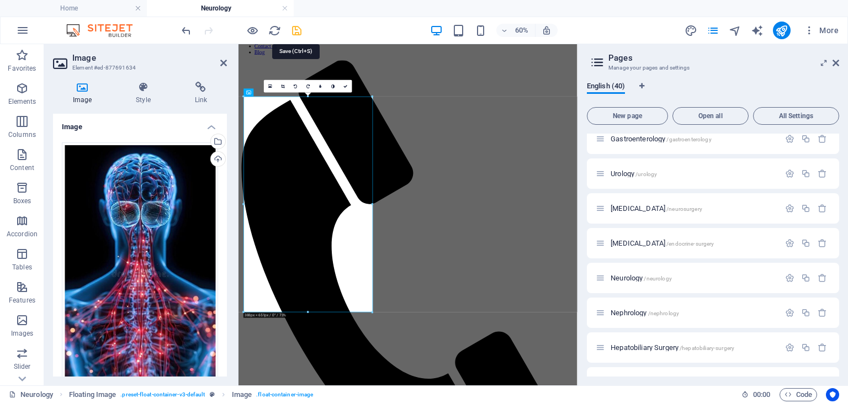
click at [296, 28] on icon "save" at bounding box center [296, 30] width 13 height 13
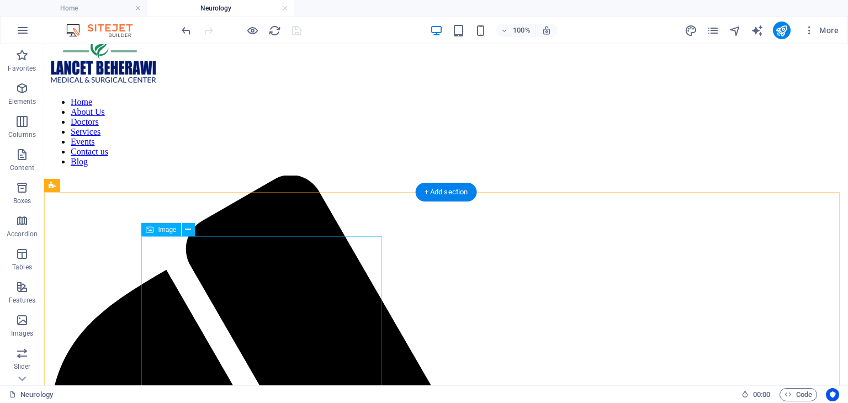
scroll to position [29, 0]
click at [187, 226] on icon at bounding box center [188, 230] width 6 height 12
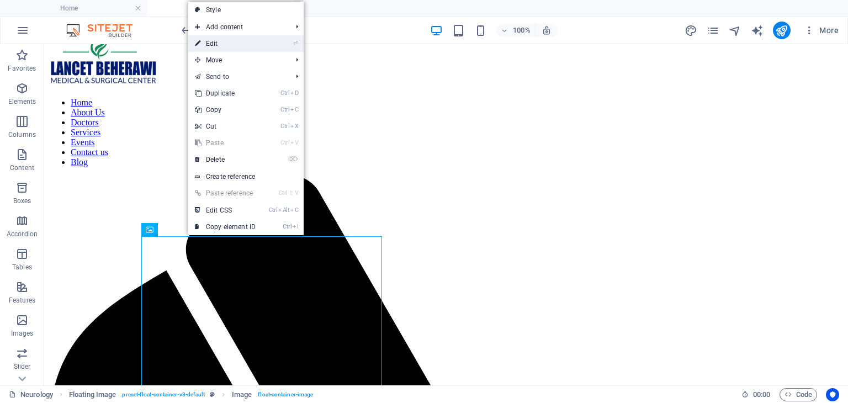
click at [217, 45] on link "⏎ Edit" at bounding box center [225, 43] width 74 height 17
select select "px"
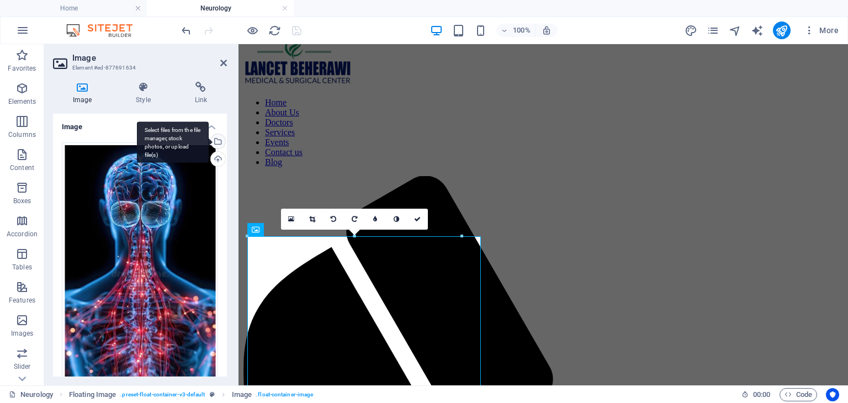
click at [209, 142] on div "Select files from the file manager, stock photos, or upload file(s)" at bounding box center [173, 141] width 72 height 41
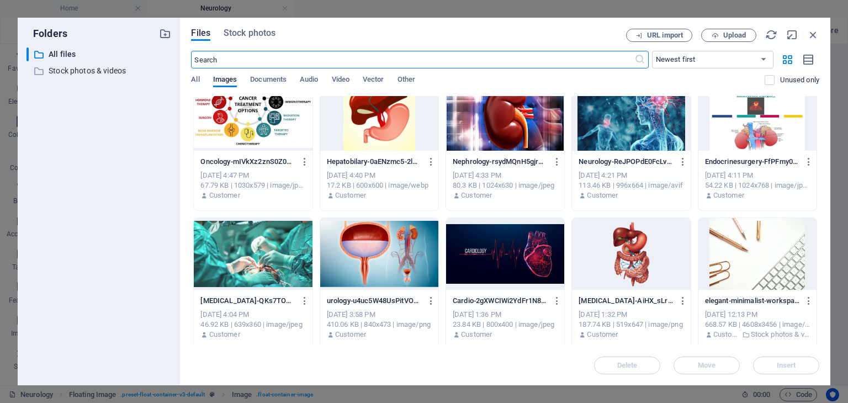
scroll to position [1547, 0]
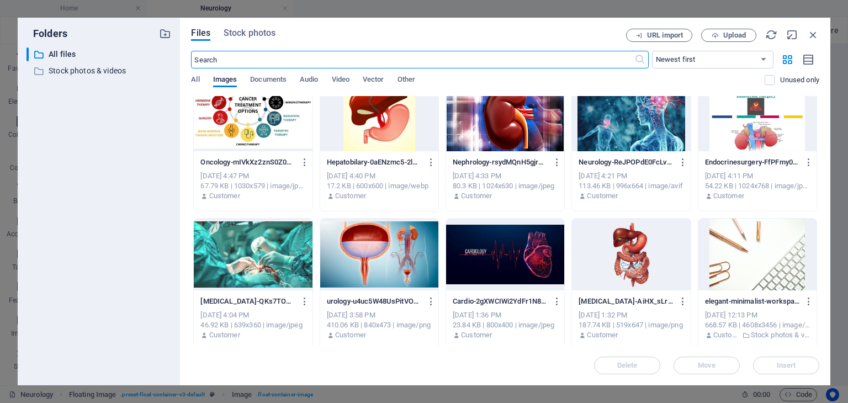
click at [647, 116] on div at bounding box center [631, 115] width 118 height 72
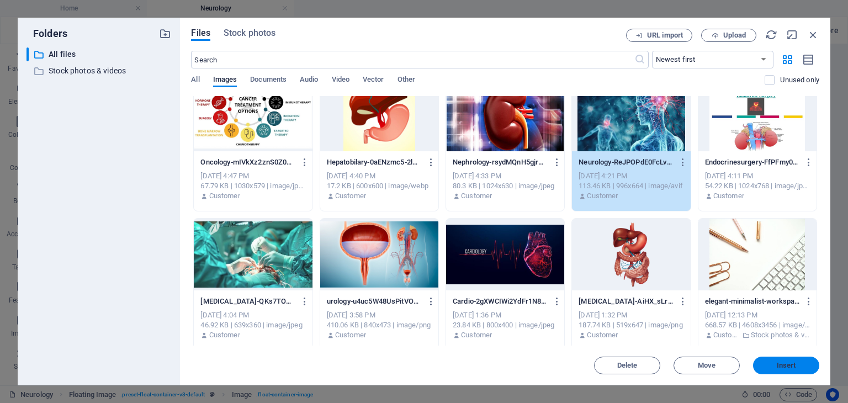
click at [790, 362] on span "Insert" at bounding box center [786, 365] width 19 height 7
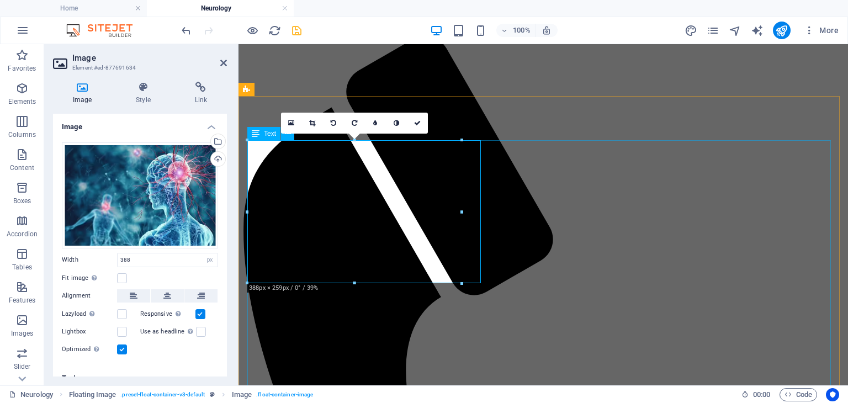
scroll to position [124, 0]
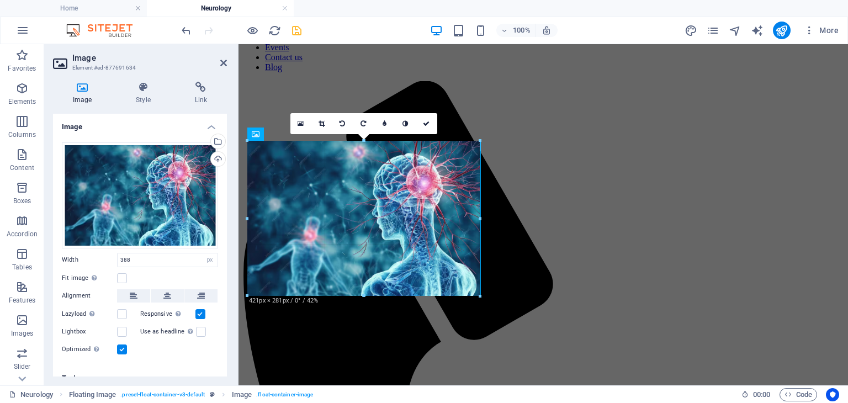
drag, startPoint x: 461, startPoint y: 281, endPoint x: 481, endPoint y: 281, distance: 20.4
type input "421"
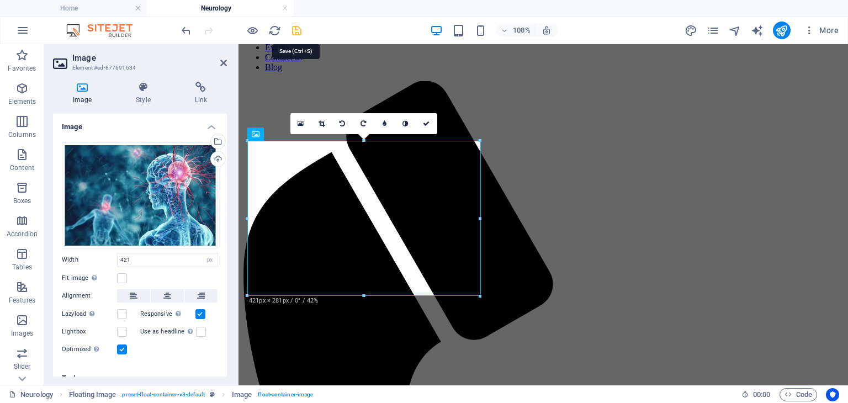
click at [294, 31] on icon "save" at bounding box center [296, 30] width 13 height 13
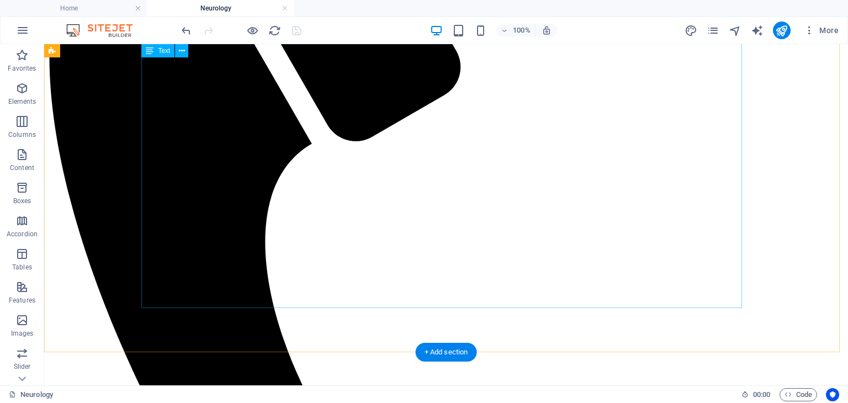
scroll to position [460, 0]
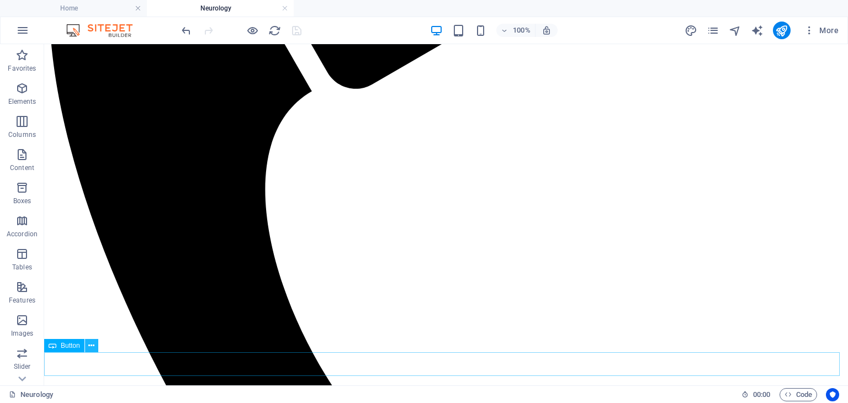
click at [91, 347] on icon at bounding box center [91, 346] width 6 height 12
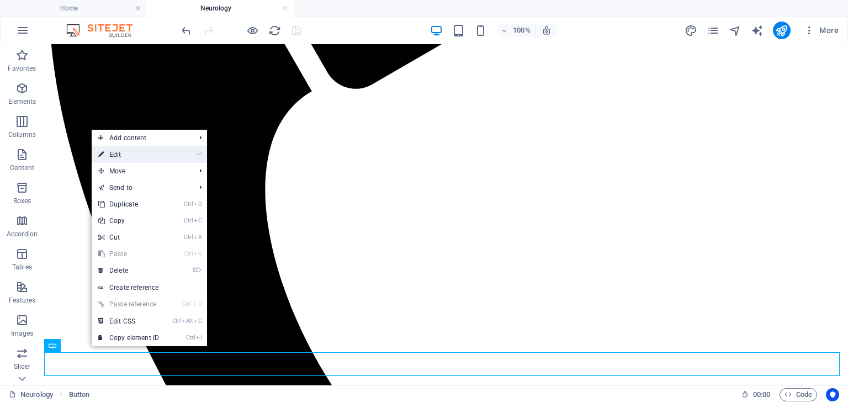
click at [121, 153] on link "⏎ Edit" at bounding box center [129, 154] width 74 height 17
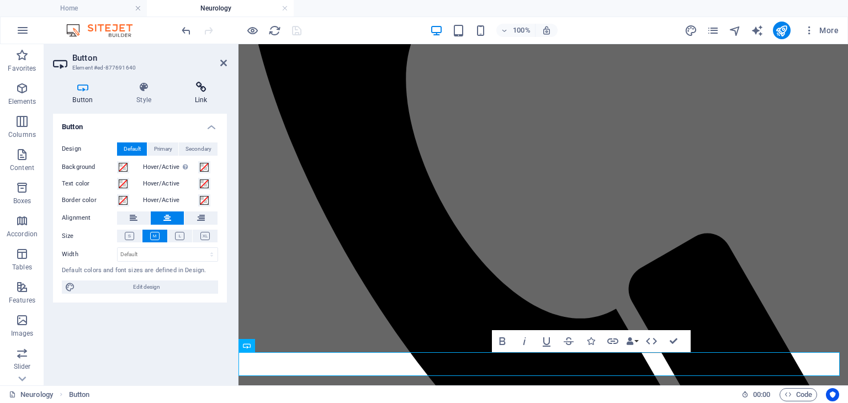
click at [208, 98] on h4 "Link" at bounding box center [201, 93] width 52 height 23
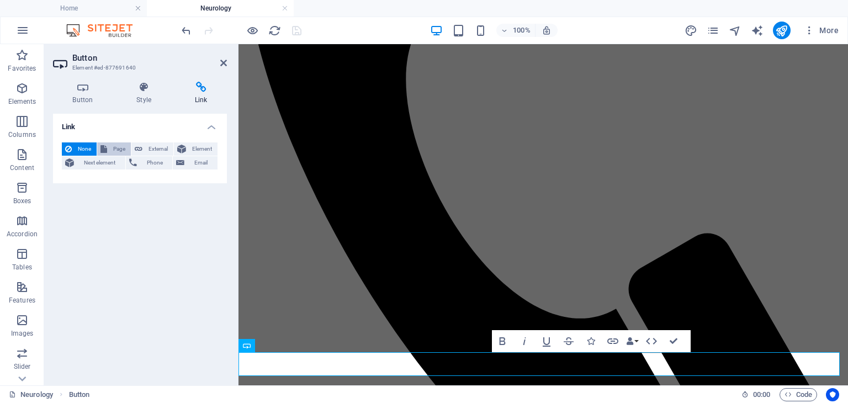
click at [128, 144] on button "Page" at bounding box center [114, 148] width 34 height 13
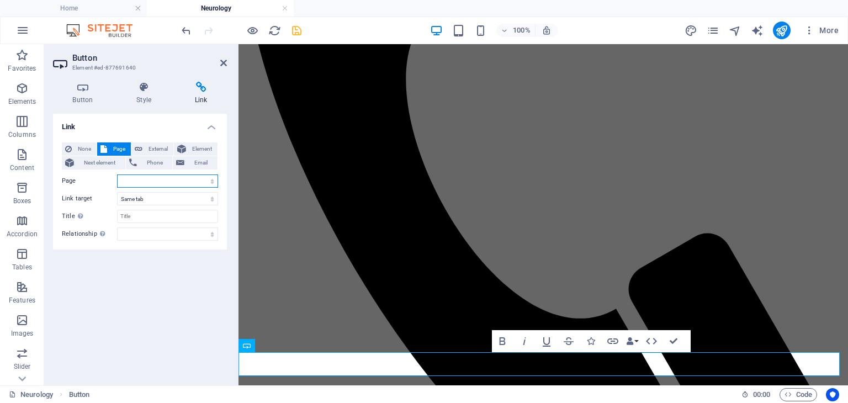
click at [213, 184] on select "Home Our Practice Doctors Services Appointments Legal Notice Privacy Blog CARDI…" at bounding box center [167, 180] width 101 height 13
select select "4"
click at [117, 174] on select "Home Our Practice Doctors Services Appointments Legal Notice Privacy Blog CARDI…" at bounding box center [167, 180] width 101 height 13
click at [294, 31] on icon "save" at bounding box center [296, 30] width 13 height 13
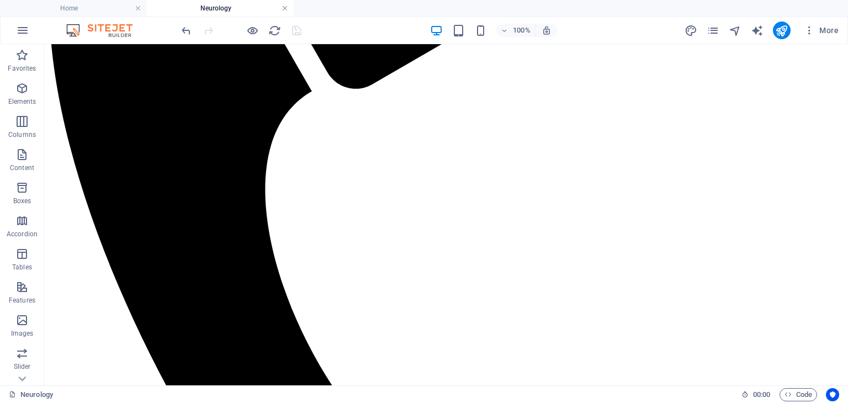
click at [284, 10] on link at bounding box center [284, 8] width 7 height 10
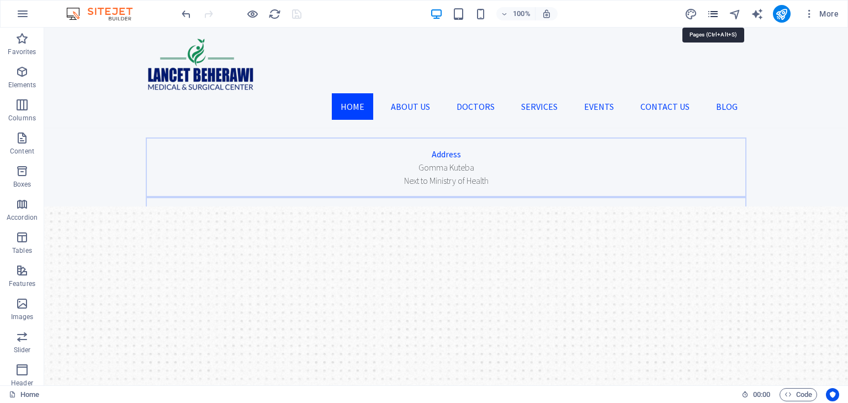
click at [719, 11] on icon "pages" at bounding box center [712, 14] width 13 height 13
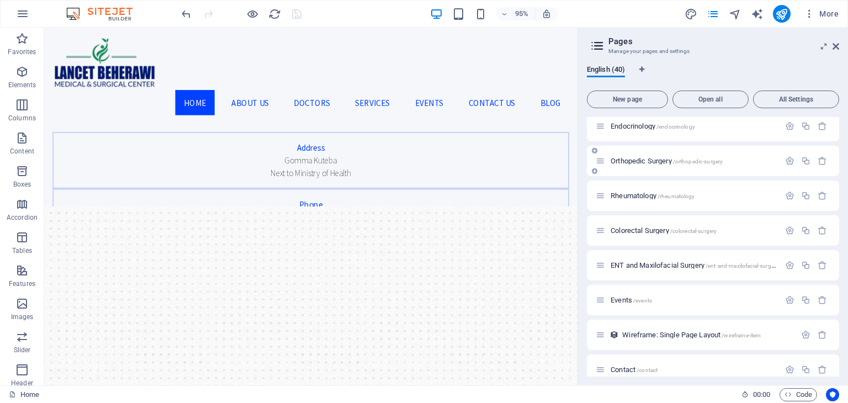
scroll to position [1131, 0]
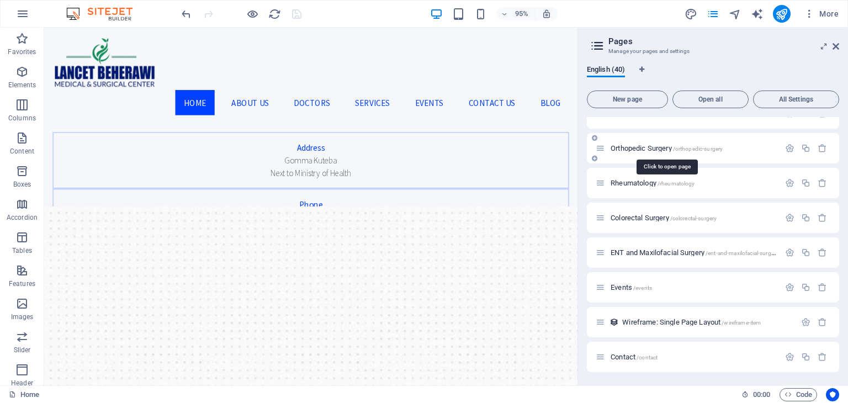
click at [641, 150] on span "Orthopedic Surgery /orthopedic-surgery" at bounding box center [666, 148] width 112 height 8
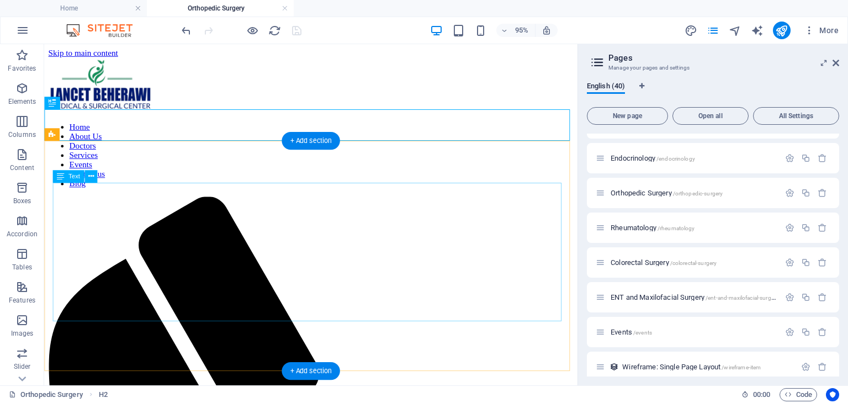
scroll to position [93, 0]
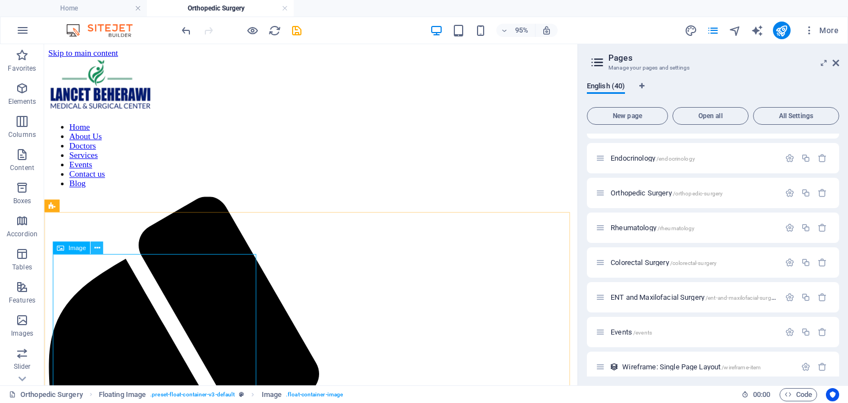
click at [97, 246] on icon at bounding box center [97, 247] width 6 height 11
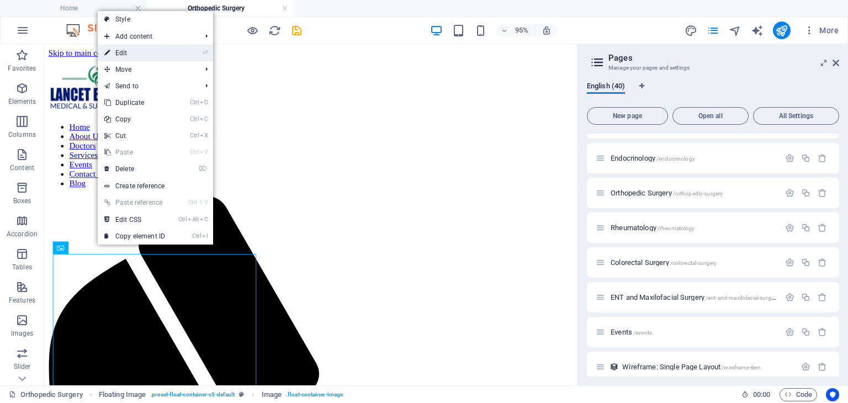
click at [110, 50] on link "⏎ Edit" at bounding box center [135, 53] width 74 height 17
select select "px"
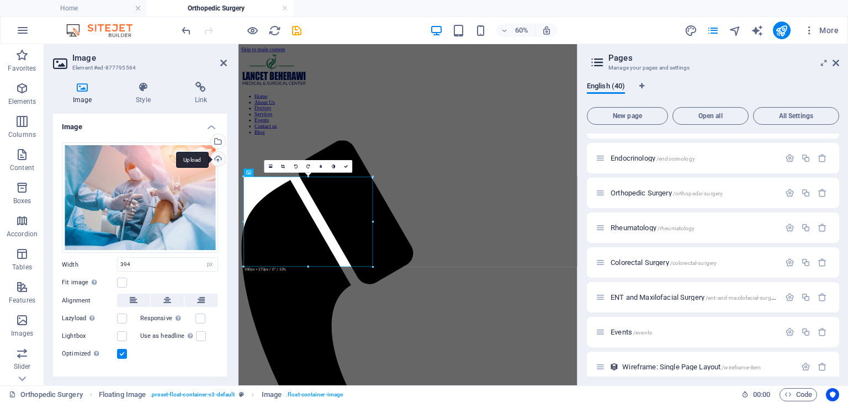
click at [216, 157] on div "Upload" at bounding box center [217, 160] width 17 height 17
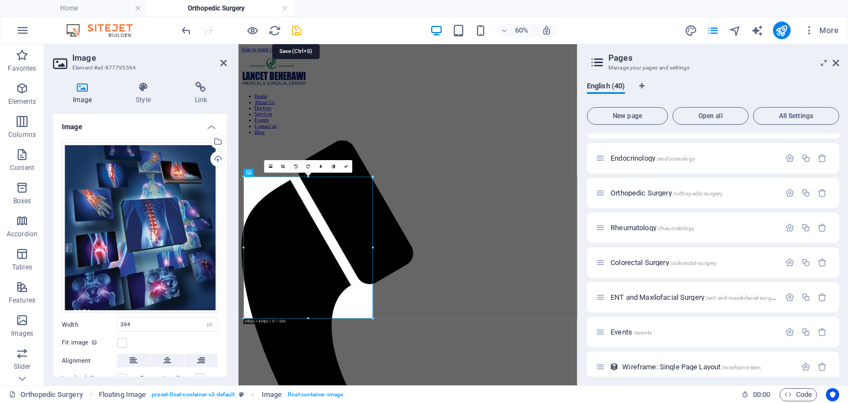
click at [298, 34] on icon "save" at bounding box center [296, 30] width 13 height 13
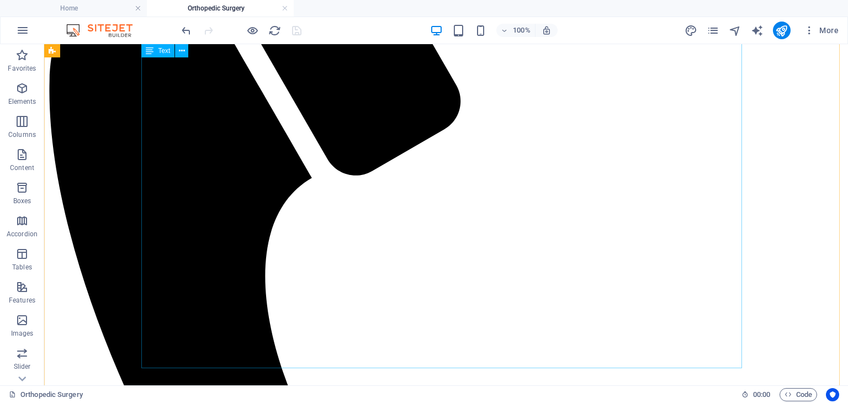
scroll to position [433, 0]
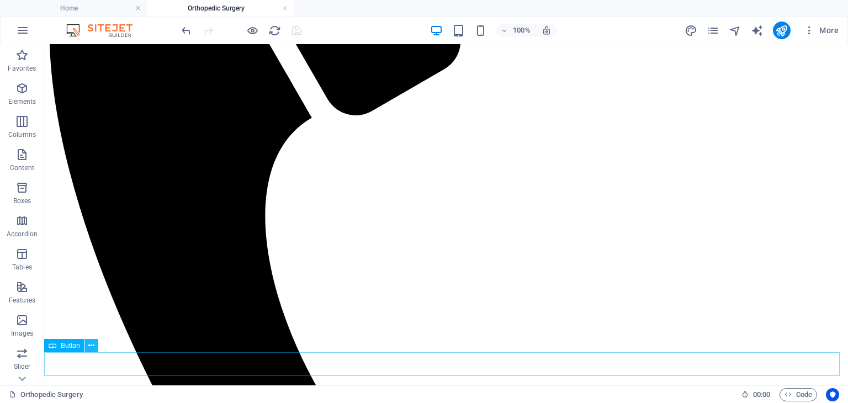
click at [92, 342] on icon at bounding box center [91, 346] width 6 height 12
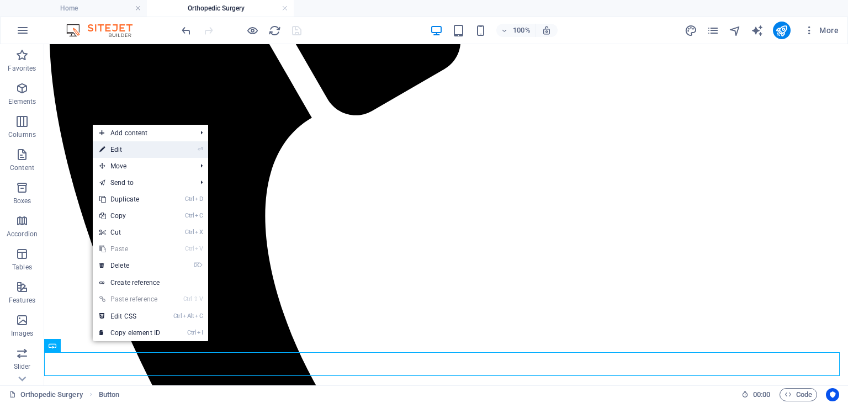
click at [100, 151] on icon at bounding box center [102, 149] width 6 height 17
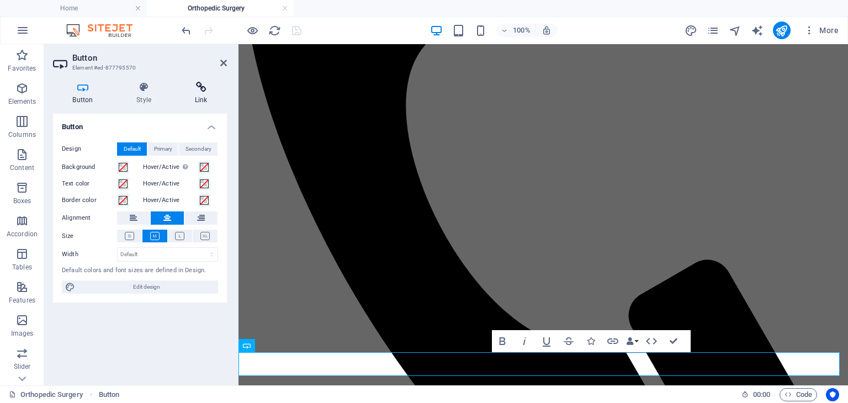
click at [206, 98] on h4 "Link" at bounding box center [201, 93] width 52 height 23
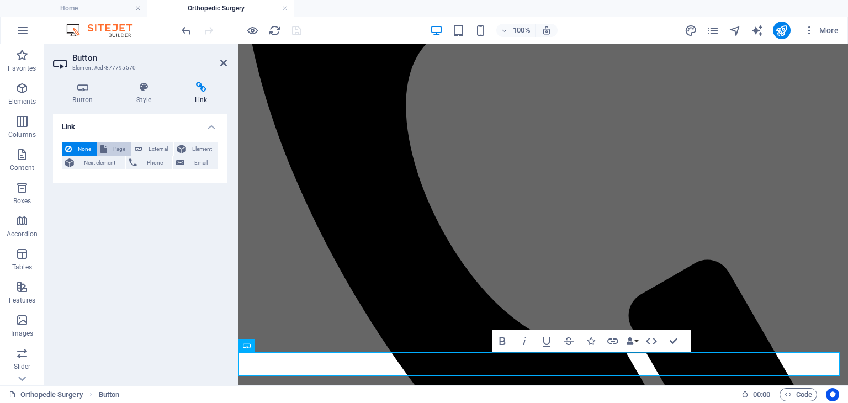
click at [119, 150] on span "Page" at bounding box center [118, 148] width 17 height 13
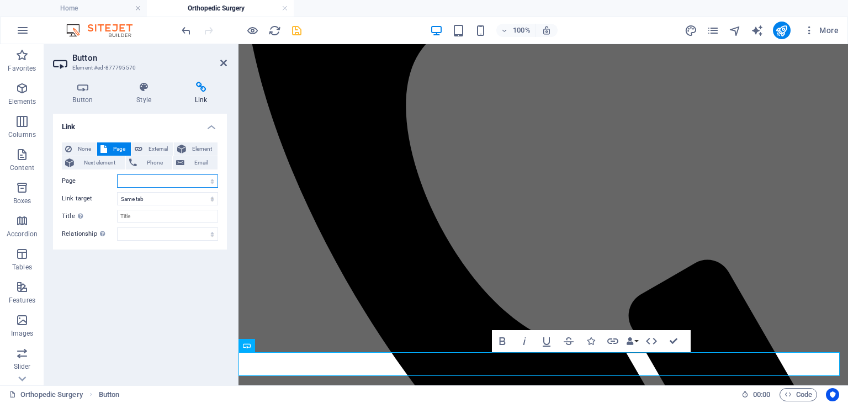
click at [214, 179] on select "Home Our Practice Doctors Services Appointments Legal Notice Privacy Blog CARDI…" at bounding box center [167, 180] width 101 height 13
select select "4"
click at [117, 174] on select "Home Our Practice Doctors Services Appointments Legal Notice Privacy Blog CARDI…" at bounding box center [167, 180] width 101 height 13
click at [297, 28] on icon "save" at bounding box center [296, 30] width 13 height 13
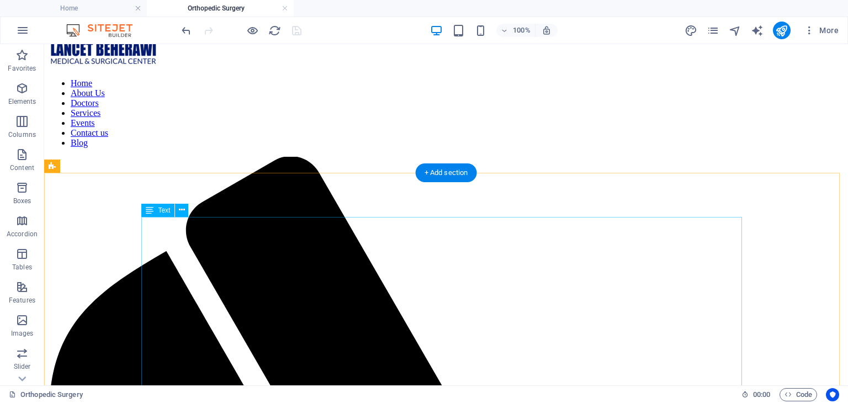
scroll to position [0, 0]
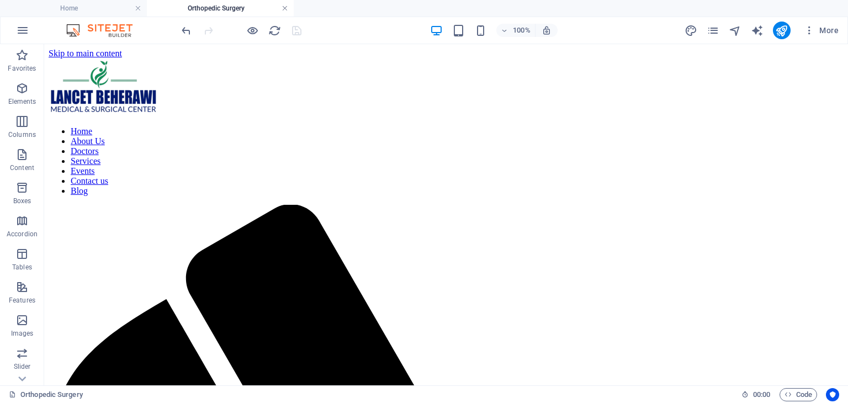
click at [287, 9] on link at bounding box center [284, 8] width 7 height 10
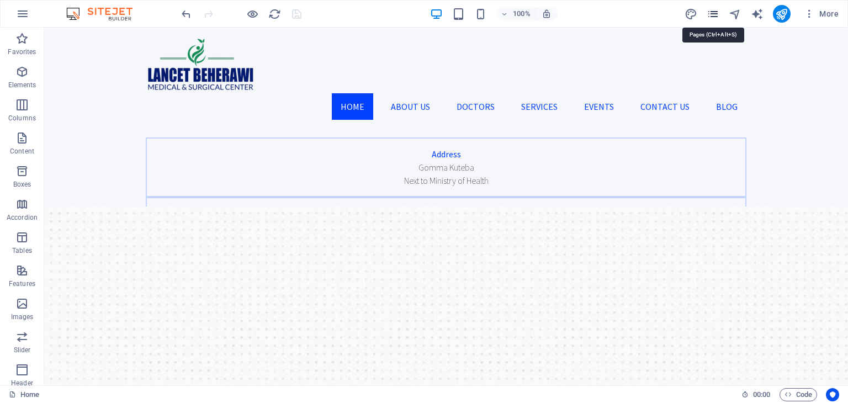
click at [711, 17] on icon "pages" at bounding box center [712, 14] width 13 height 13
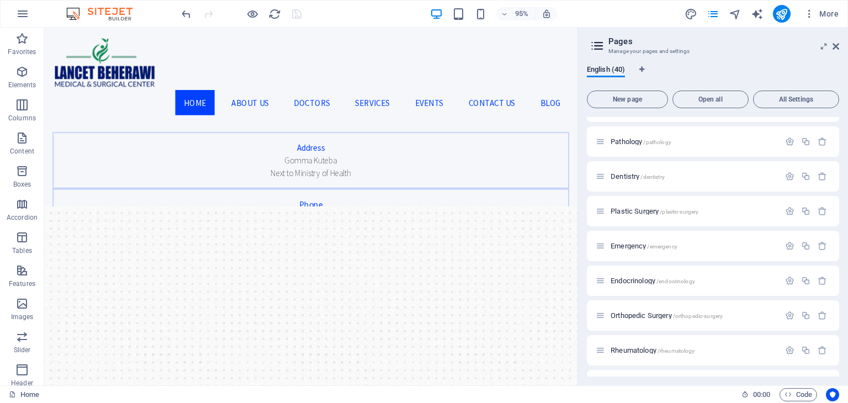
scroll to position [964, 0]
click at [628, 175] on span "Dentistry /dentistry" at bounding box center [637, 177] width 54 height 8
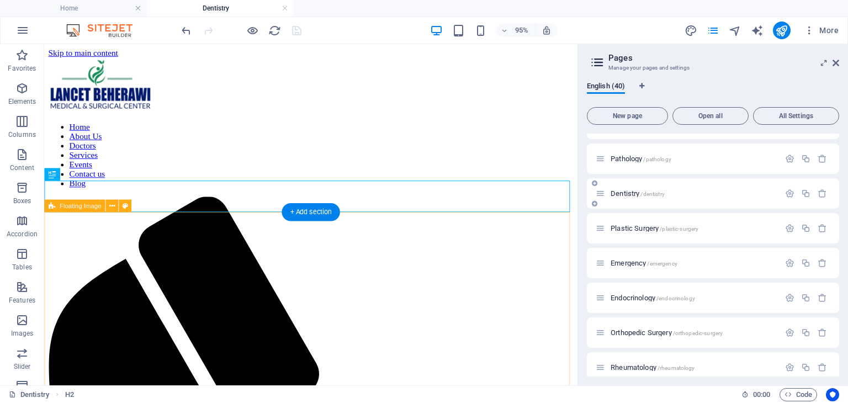
scroll to position [0, 0]
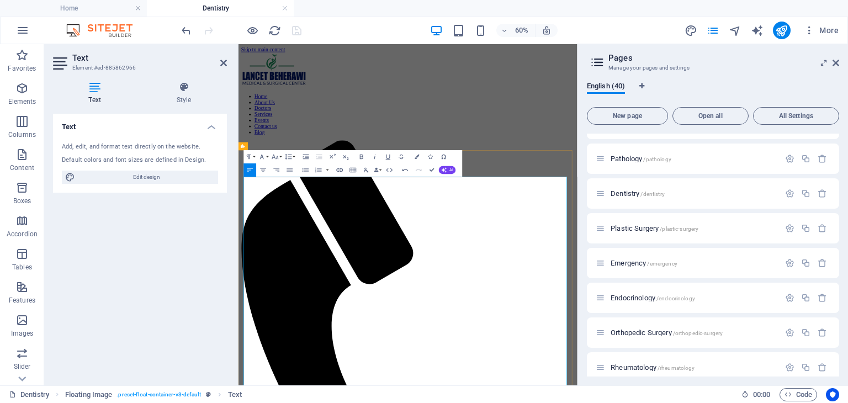
scroll to position [12646, 1]
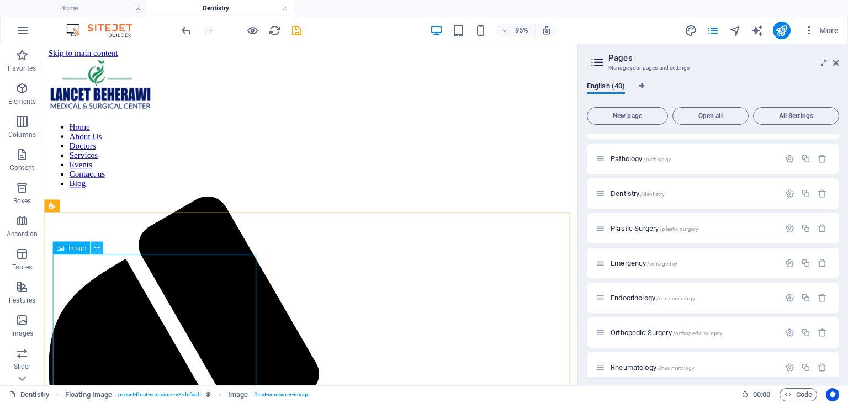
click at [94, 247] on icon at bounding box center [97, 247] width 6 height 11
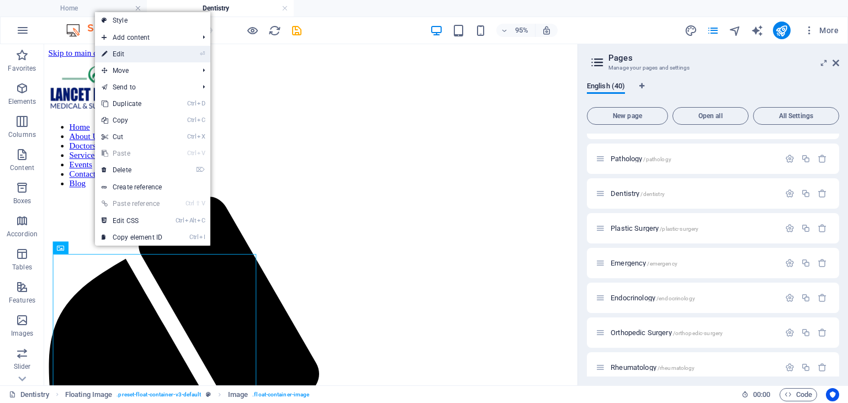
click at [134, 59] on link "⏎ Edit" at bounding box center [132, 54] width 74 height 17
select select "px"
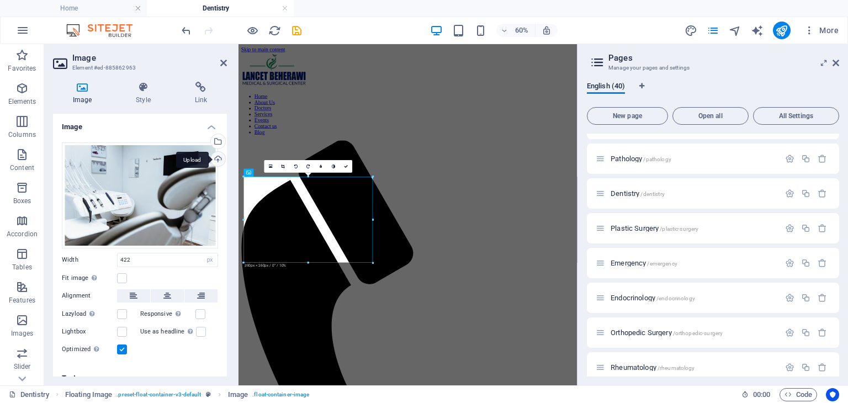
click at [217, 160] on div "Upload" at bounding box center [217, 160] width 17 height 17
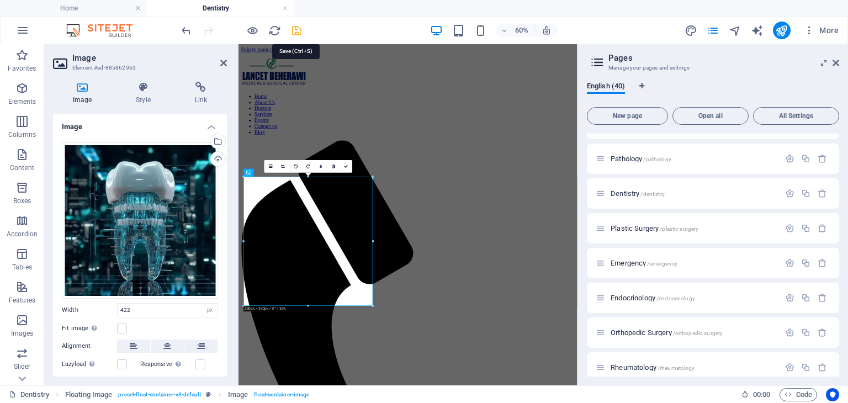
click at [294, 25] on icon "save" at bounding box center [296, 30] width 13 height 13
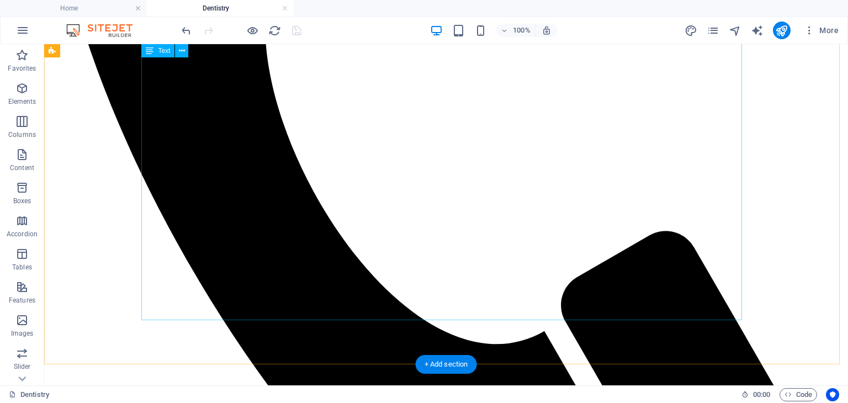
scroll to position [632, 0]
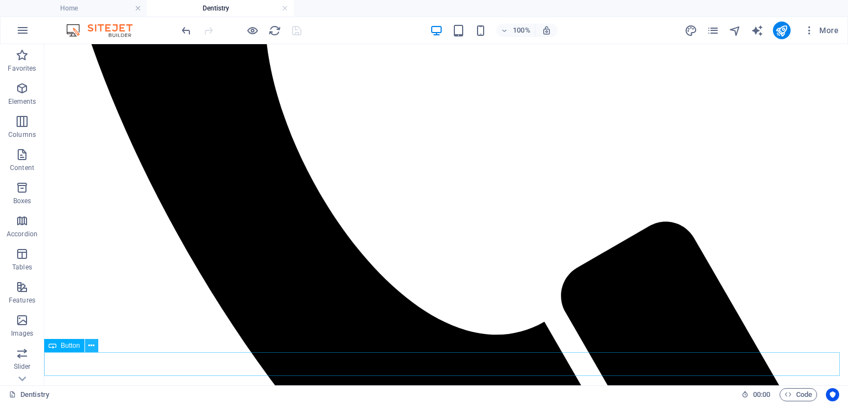
click at [91, 346] on icon at bounding box center [91, 346] width 6 height 12
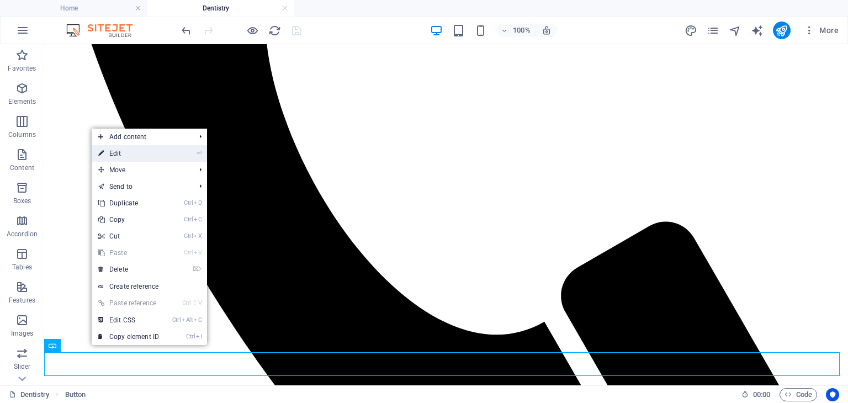
click at [113, 153] on link "⏎ Edit" at bounding box center [129, 153] width 74 height 17
select select
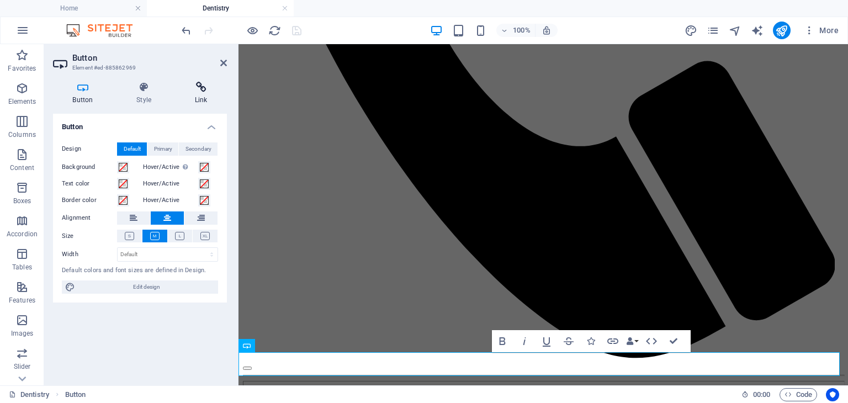
click at [197, 99] on h4 "Link" at bounding box center [201, 93] width 52 height 23
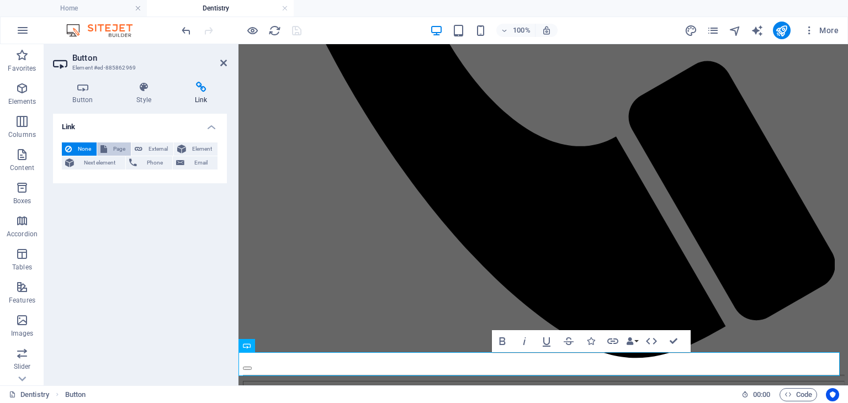
click at [118, 153] on span "Page" at bounding box center [118, 148] width 17 height 13
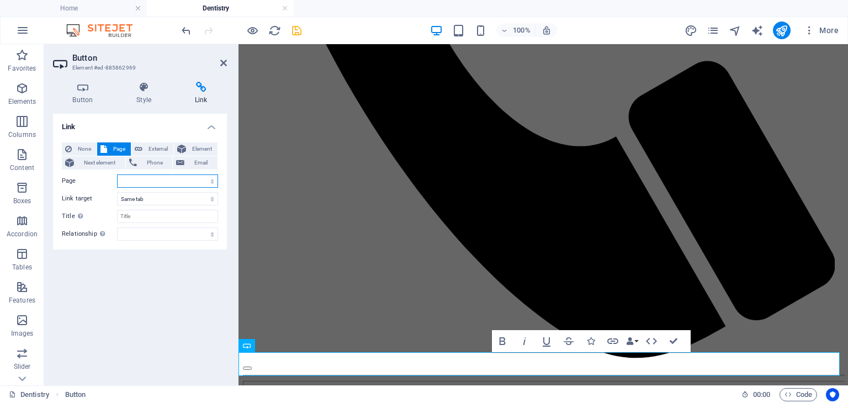
click at [211, 180] on select "Home Our Practice Doctors Services Appointments Legal Notice Privacy Blog CARDI…" at bounding box center [167, 180] width 101 height 13
select select "4"
click at [117, 174] on select "Home Our Practice Doctors Services Appointments Legal Notice Privacy Blog CARDI…" at bounding box center [167, 180] width 101 height 13
click at [293, 34] on icon "save" at bounding box center [296, 30] width 13 height 13
